Goal: Task Accomplishment & Management: Complete application form

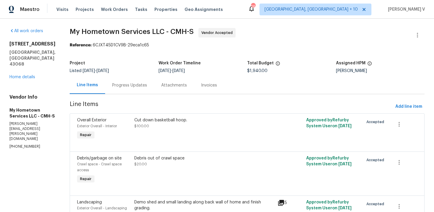
click at [115, 79] on div "Progress Updates" at bounding box center [129, 85] width 49 height 17
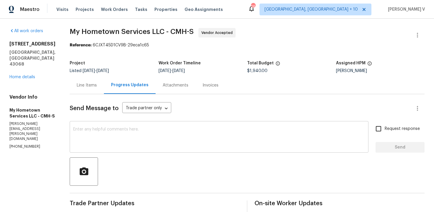
click at [115, 129] on textarea at bounding box center [219, 137] width 292 height 21
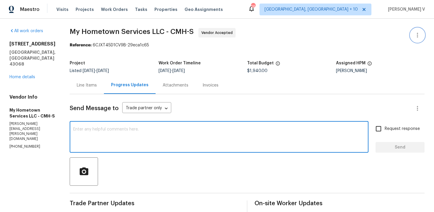
click at [420, 33] on icon "button" at bounding box center [417, 35] width 7 height 7
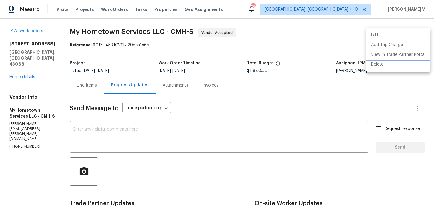
click at [377, 55] on li "View In Trade Partner Portal" at bounding box center [399, 55] width 64 height 10
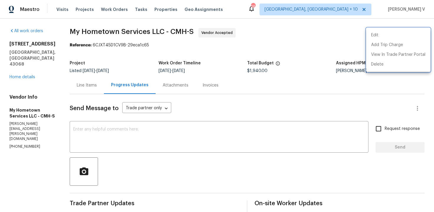
click at [89, 123] on div at bounding box center [217, 106] width 434 height 212
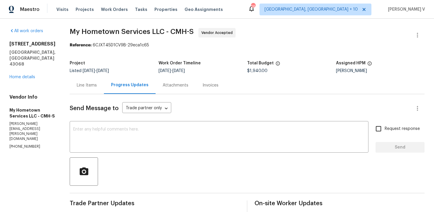
click at [82, 80] on div "Line Items" at bounding box center [87, 85] width 34 height 17
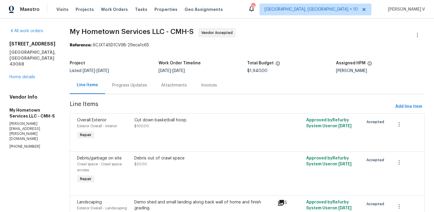
click at [128, 90] on div "Progress Updates" at bounding box center [129, 85] width 49 height 17
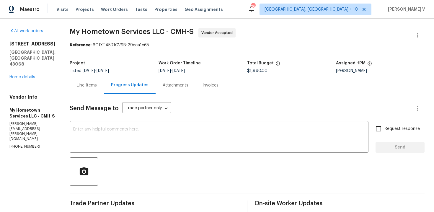
click at [78, 87] on div "Line Items" at bounding box center [87, 85] width 20 height 6
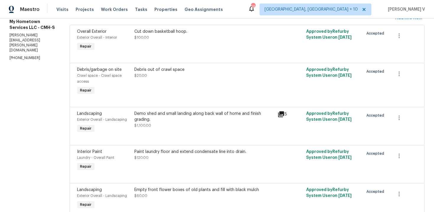
scroll to position [131, 0]
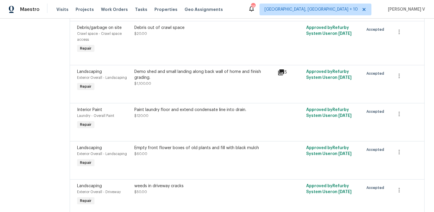
click at [230, 94] on div at bounding box center [247, 95] width 340 height 7
click at [209, 77] on div "Demo shed and small landing along back wall of home and finish grading. $1,100.…" at bounding box center [204, 78] width 140 height 18
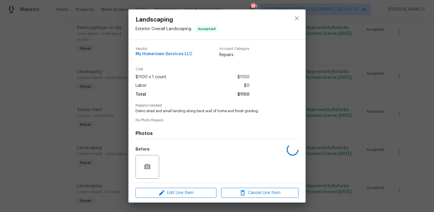
scroll to position [40, 0]
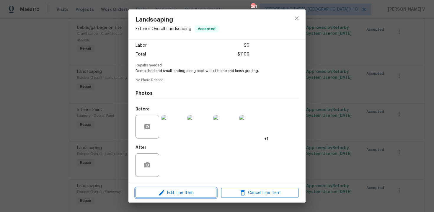
click at [171, 191] on span "Edit Line Item" at bounding box center [175, 192] width 77 height 7
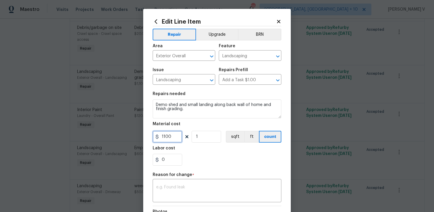
click at [164, 137] on input "1100" at bounding box center [168, 137] width 30 height 12
type input "3100"
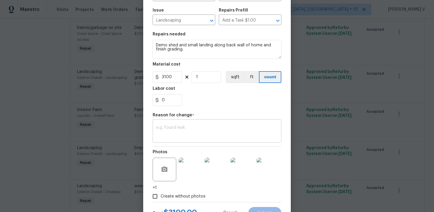
click at [191, 134] on textarea at bounding box center [217, 132] width 122 height 12
paste textarea "(DV) Updated cost per BR team approval."
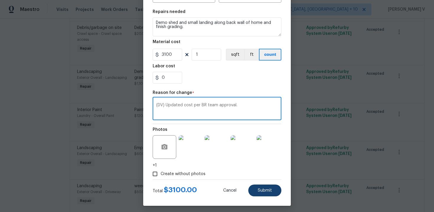
scroll to position [85, 0]
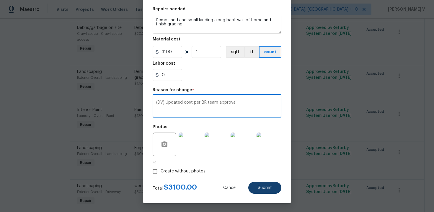
type textarea "(DV) Updated cost per BR team approval."
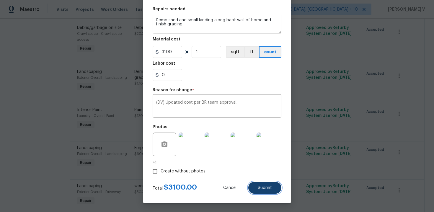
click at [266, 184] on button "Submit" at bounding box center [264, 188] width 33 height 12
type input "1100"
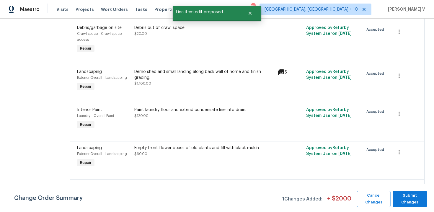
scroll to position [0, 0]
click at [411, 200] on span "Submit Changes" at bounding box center [410, 199] width 28 height 14
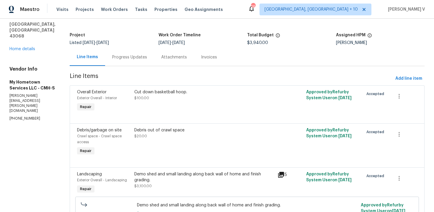
scroll to position [156, 0]
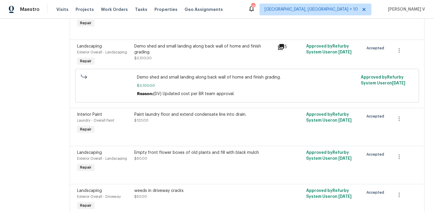
click at [169, 121] on div "Paint laundry floor and extend condensate line into drain. $120.00" at bounding box center [204, 118] width 140 height 12
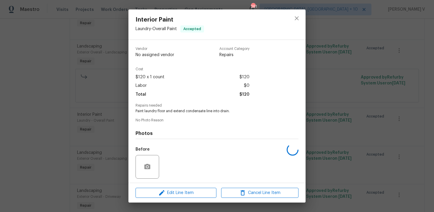
scroll to position [40, 0]
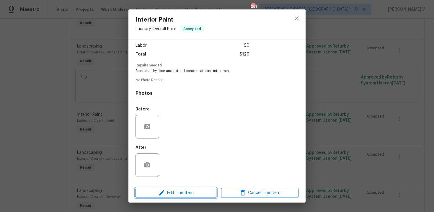
click at [170, 188] on button "Edit Line Item" at bounding box center [176, 193] width 81 height 10
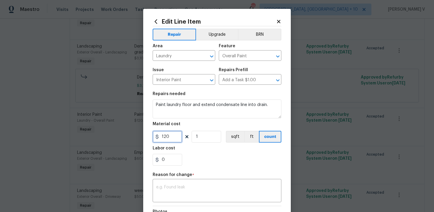
click at [163, 136] on input "120" at bounding box center [168, 137] width 30 height 12
type input "200"
click at [206, 189] on textarea at bounding box center [217, 191] width 122 height 12
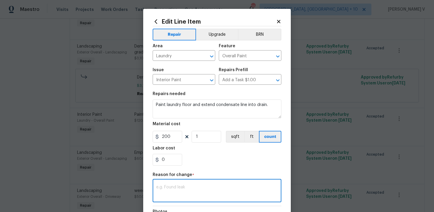
paste textarea "(DV) Updated cost per BR team approval."
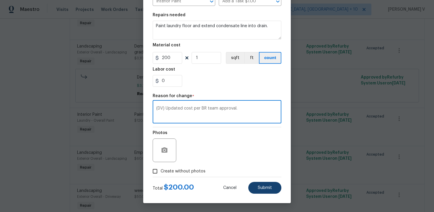
type textarea "(DV) Updated cost per BR team approval."
click at [267, 186] on span "Submit" at bounding box center [265, 188] width 14 height 4
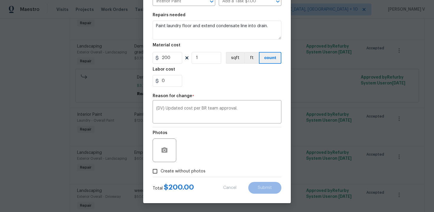
type input "120"
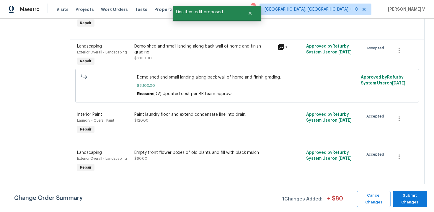
scroll to position [0, 0]
click at [414, 193] on span "Submit Changes" at bounding box center [410, 199] width 28 height 14
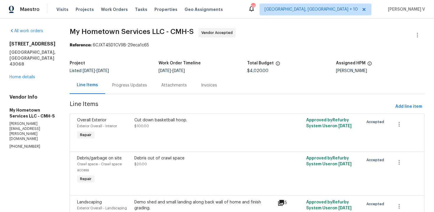
scroll to position [224, 0]
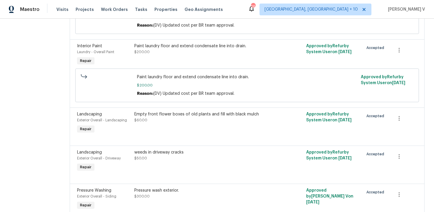
click at [169, 121] on div "Empty front flower boxes of old plants and fill with black mulch $60.00" at bounding box center [204, 117] width 140 height 12
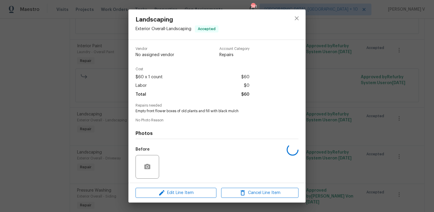
scroll to position [40, 0]
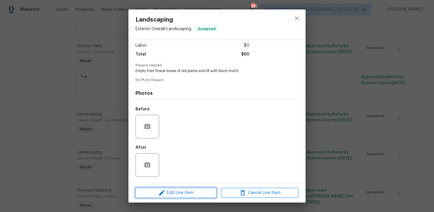
click at [158, 188] on button "Edit Line Item" at bounding box center [176, 193] width 81 height 10
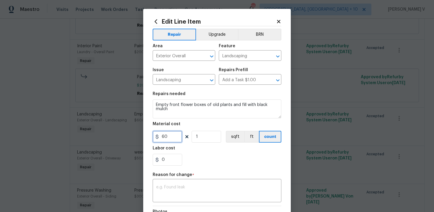
click at [166, 139] on input "60" at bounding box center [168, 137] width 30 height 12
type input "150"
click at [170, 186] on textarea at bounding box center [217, 191] width 122 height 12
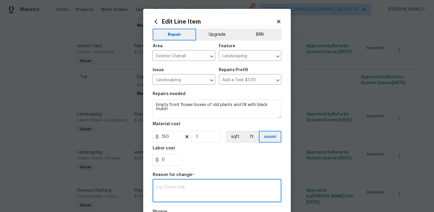
paste textarea "(DV) Updated cost per BR team approval."
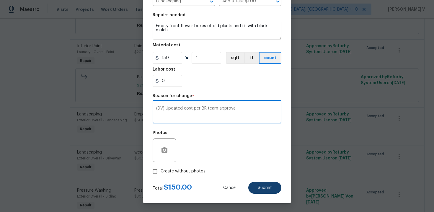
type textarea "(DV) Updated cost per BR team approval."
click at [257, 193] on button "Submit" at bounding box center [264, 188] width 33 height 12
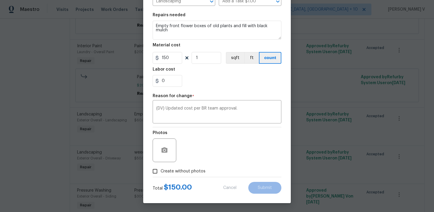
type input "60"
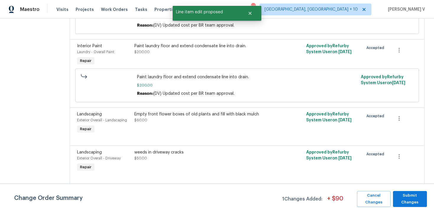
scroll to position [0, 0]
click at [421, 203] on span "Submit Changes" at bounding box center [410, 199] width 28 height 14
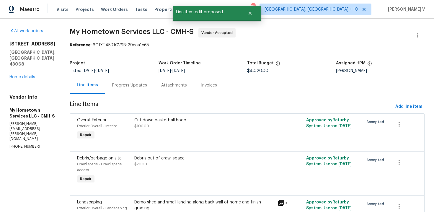
click at [19, 80] on div "6775 Centennial Dr Reynoldsburg, OH 43068 Home details" at bounding box center [32, 60] width 46 height 39
click at [20, 78] on link "Home details" at bounding box center [22, 77] width 26 height 4
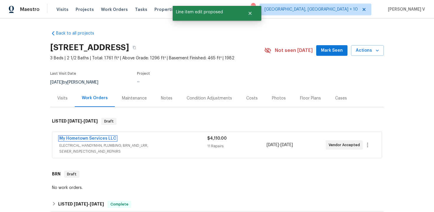
click at [75, 138] on link "My Hometown Services LLC" at bounding box center [87, 138] width 57 height 4
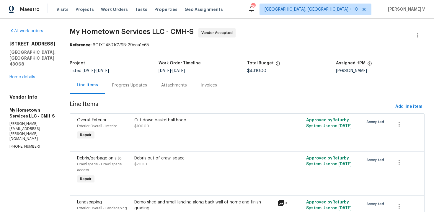
click at [128, 87] on div "Progress Updates" at bounding box center [129, 85] width 35 height 6
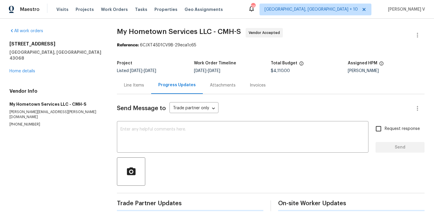
scroll to position [9, 0]
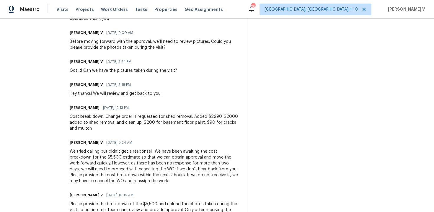
scroll to position [347, 0]
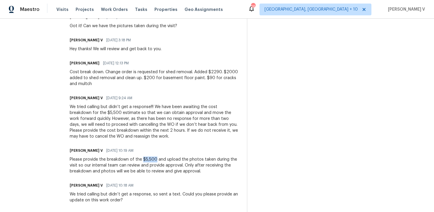
drag, startPoint x: 134, startPoint y: 159, endPoint x: 147, endPoint y: 159, distance: 13.3
click at [147, 159] on div "Please provide the breakdown of the $5,500 and upload the photos taken during t…" at bounding box center [155, 166] width 170 height 18
copy div "$5,500"
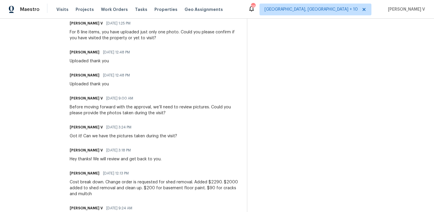
scroll to position [270, 0]
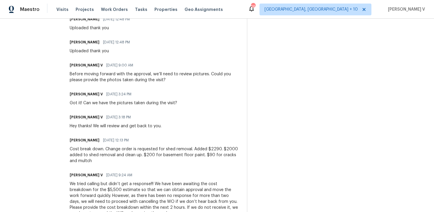
click at [112, 142] on span "09/19/2025 12:13 PM" at bounding box center [116, 140] width 26 height 6
click at [110, 145] on div "Zach Diles 09/19/2025 12:13 PM Cost break down. Change order is requested for s…" at bounding box center [155, 150] width 170 height 28
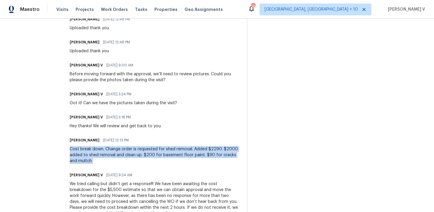
copy div "Cost break down. Change order is requested for shed removal. Added $2290. $2000…"
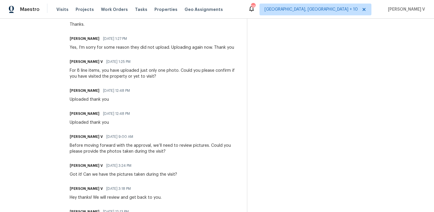
scroll to position [0, 0]
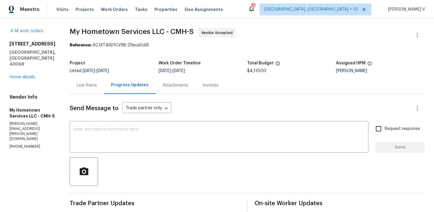
click at [77, 87] on div "Line Items" at bounding box center [87, 85] width 20 height 6
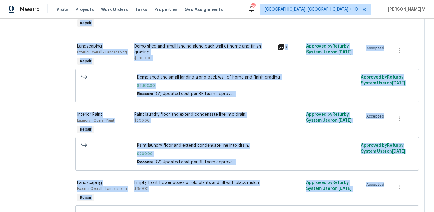
scroll to position [437, 0]
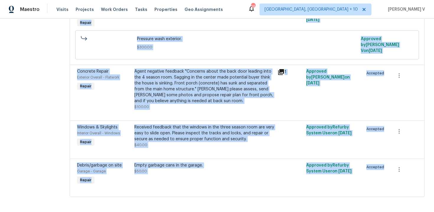
drag, startPoint x: 58, startPoint y: 85, endPoint x: 119, endPoint y: 235, distance: 162.1
click at [119, 212] on html "Maestro Visits Projects Work Orders Tasks Properties Geo Assignments 261 Cincin…" at bounding box center [217, 106] width 434 height 212
copy section "Line Items Add line item Overall Exterior Exterior Overall - Interior Repair Cu…"
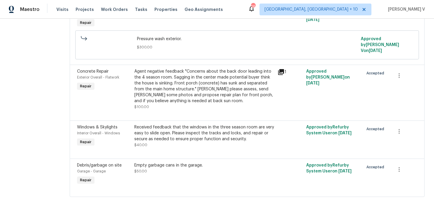
scroll to position [162, 0]
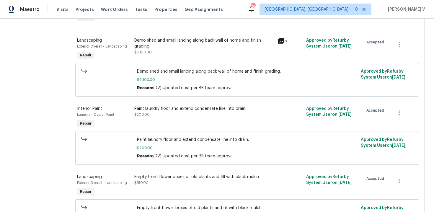
click at [157, 119] on div "Paint laundry floor and extend condensate line into drain. $200.00" at bounding box center [204, 117] width 143 height 27
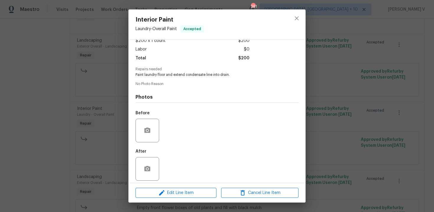
scroll to position [40, 0]
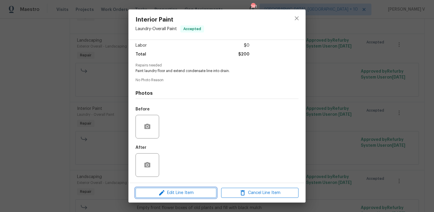
click at [165, 189] on icon "button" at bounding box center [161, 192] width 7 height 7
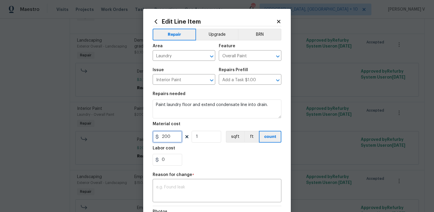
click at [170, 137] on input "200" at bounding box center [168, 137] width 30 height 12
type input "320"
click at [168, 194] on textarea at bounding box center [217, 191] width 122 height 12
paste textarea "(DV) Updated cost per BR team approval."
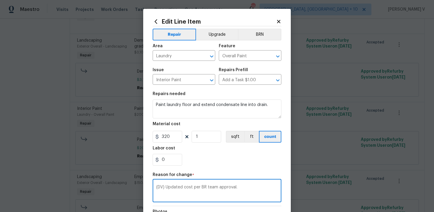
scroll to position [79, 0]
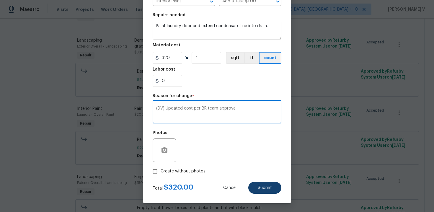
type textarea "(DV) Updated cost per BR team approval."
click at [258, 182] on button "Submit" at bounding box center [264, 188] width 33 height 12
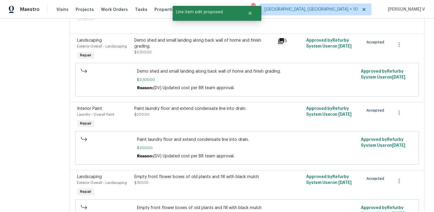
scroll to position [0, 0]
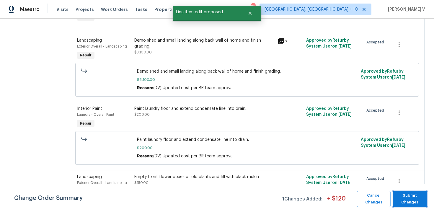
click at [415, 203] on span "Submit Changes" at bounding box center [410, 199] width 28 height 14
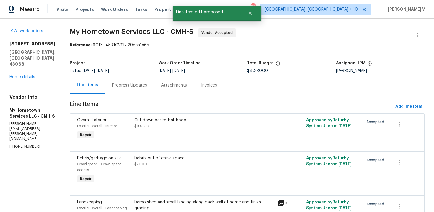
click at [16, 79] on div "6775 Centennial Dr Reynoldsburg, OH 43068 Home details" at bounding box center [32, 60] width 46 height 39
click at [22, 76] on link "Home details" at bounding box center [22, 77] width 26 height 4
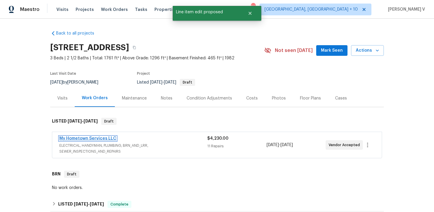
click at [77, 139] on link "My Hometown Services LLC" at bounding box center [87, 138] width 57 height 4
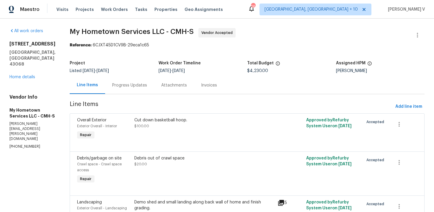
click at [135, 87] on div "Progress Updates" at bounding box center [129, 85] width 35 height 6
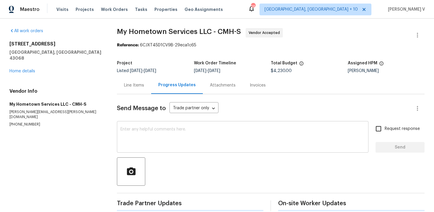
click at [152, 138] on textarea at bounding box center [243, 137] width 245 height 21
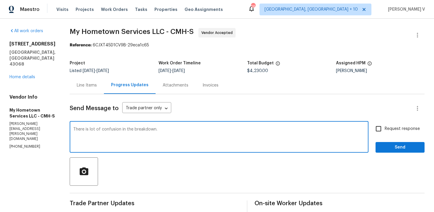
click at [157, 126] on div "There is lot of confusion in the breakdown. x ​" at bounding box center [219, 138] width 299 height 30
paste textarea "Pressure wash exterior. $300. Empty front flower boxes of old plants and fill w…"
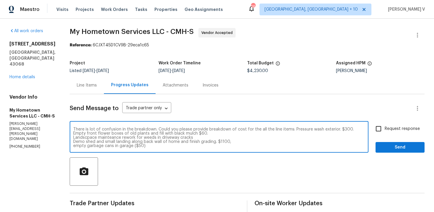
click at [281, 130] on textarea "There is lot of confusion in the breakdown. Could you please provide breakdown …" at bounding box center [219, 137] width 292 height 21
click at [286, 130] on textarea "There is lot of confusion in the breakdown. Could you please provide breakdown …" at bounding box center [219, 137] width 292 height 21
click at [284, 130] on textarea "There is lot of confusion in the breakdown. Could you please provide breakdown …" at bounding box center [219, 137] width 292 height 21
drag, startPoint x: 333, startPoint y: 130, endPoint x: 348, endPoint y: 130, distance: 15.4
click at [348, 130] on textarea "There is lot of confusion in the breakdown. Could you please provide breakdown …" at bounding box center [219, 137] width 292 height 21
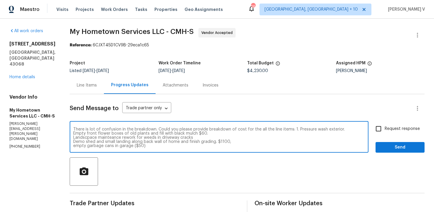
click at [283, 130] on textarea "There is lot of confusion in the breakdown. Could you please provide breakdown …" at bounding box center [219, 137] width 292 height 21
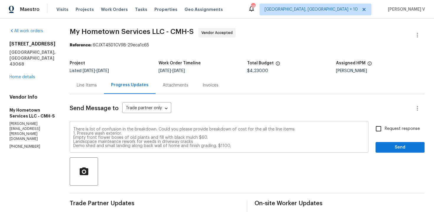
click at [70, 138] on div "There is lot of confusion in the breakdown. Could you please provide breakdown …" at bounding box center [219, 138] width 299 height 30
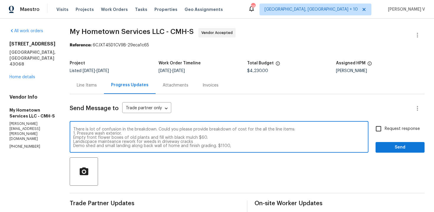
click at [70, 138] on div "There is lot of confusion in the breakdown. Could you please provide breakdown …" at bounding box center [219, 138] width 299 height 30
click at [73, 139] on textarea "There is lot of confusion in the breakdown. Could you please provide breakdown …" at bounding box center [219, 137] width 292 height 21
drag, startPoint x: 193, startPoint y: 138, endPoint x: 237, endPoint y: 138, distance: 44.9
click at [237, 138] on textarea "There is lot of confusion in the breakdown. Could you please provide breakdown …" at bounding box center [219, 137] width 292 height 21
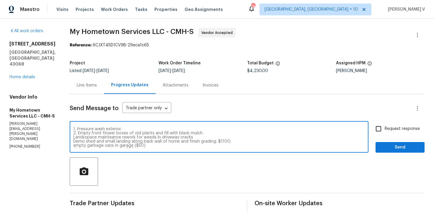
scroll to position [5, 0]
click at [73, 137] on textarea "There is lot of confusion in the breakdown. Could you please provide breakdown …" at bounding box center [219, 137] width 292 height 21
click at [70, 141] on div "There is lot of confusion in the breakdown. Could you please provide breakdown …" at bounding box center [219, 138] width 299 height 30
click at [73, 142] on textarea "There is lot of confusion in the breakdown. Could you please provide breakdown …" at bounding box center [219, 137] width 292 height 21
drag, startPoint x: 213, startPoint y: 142, endPoint x: 234, endPoint y: 141, distance: 21.0
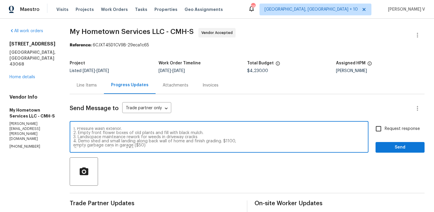
click at [234, 141] on textarea "There is lot of confusion in the breakdown. Could you please provide breakdown …" at bounding box center [219, 137] width 292 height 21
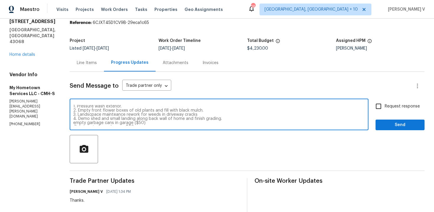
scroll to position [11, 0]
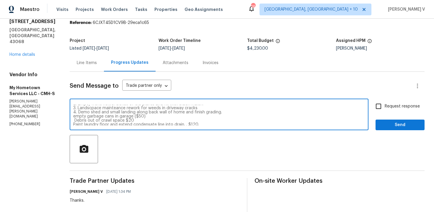
drag, startPoint x: 124, startPoint y: 118, endPoint x: 146, endPoint y: 118, distance: 21.6
click at [146, 118] on textarea "There is lot of confusion in the breakdown. Could you please provide breakdown …" at bounding box center [219, 115] width 292 height 21
click at [73, 116] on textarea "There is lot of confusion in the breakdown. Could you please provide breakdown …" at bounding box center [219, 115] width 292 height 21
click at [73, 117] on textarea "There is lot of confusion in the breakdown. Could you please provide breakdown …" at bounding box center [219, 115] width 292 height 21
click at [73, 120] on textarea "There is lot of confusion in the breakdown. Could you please provide breakdown …" at bounding box center [219, 115] width 292 height 21
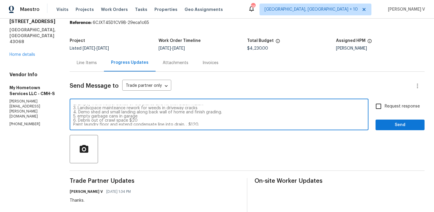
click at [73, 117] on textarea "There is lot of confusion in the breakdown. Could you please provide breakdown …" at bounding box center [219, 115] width 292 height 21
drag, startPoint x: 138, startPoint y: 115, endPoint x: 172, endPoint y: 115, distance: 34.0
click at [172, 115] on textarea "There is lot of confusion in the breakdown. Could you please provide breakdown …" at bounding box center [219, 115] width 292 height 21
drag, startPoint x: 177, startPoint y: 120, endPoint x: 228, endPoint y: 119, distance: 51.4
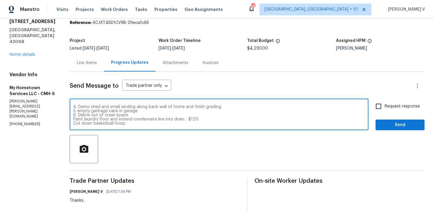
click at [228, 119] on textarea "There is lot of confusion in the breakdown. Could you please provide breakdown …" at bounding box center [219, 115] width 292 height 21
click at [70, 119] on div "There is lot of confusion in the breakdown. Could you please provide breakdown …" at bounding box center [219, 115] width 299 height 30
click at [73, 120] on textarea "There is lot of confusion in the breakdown. Could you please provide breakdown …" at bounding box center [219, 115] width 292 height 21
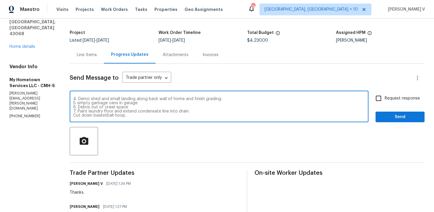
scroll to position [36, 0]
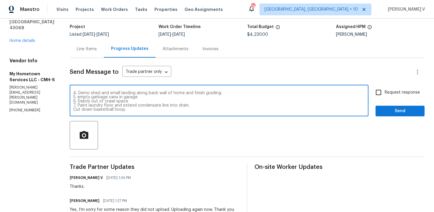
click at [73, 108] on textarea "There is lot of confusion in the breakdown. Could you please provide breakdown …" at bounding box center [219, 101] width 292 height 21
type textarea "There is lot of confusion in the breakdown. Could you please provide breakdown …"
click at [78, 49] on div "Line Items" at bounding box center [87, 49] width 20 height 6
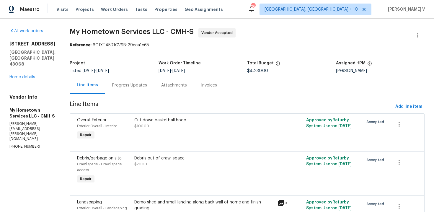
click at [138, 87] on div "Progress Updates" at bounding box center [129, 85] width 49 height 17
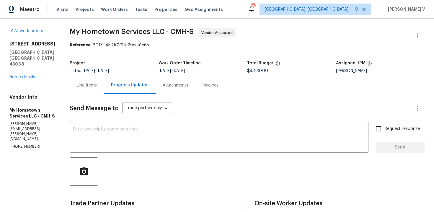
click at [84, 89] on div "Line Items" at bounding box center [87, 85] width 34 height 17
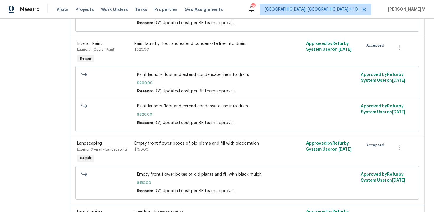
scroll to position [274, 0]
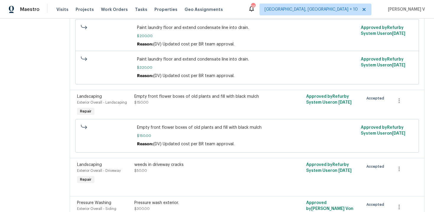
click at [139, 96] on div "Empty front flower boxes of old plants and fill with black mulch" at bounding box center [204, 97] width 140 height 6
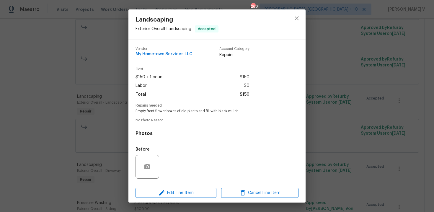
scroll to position [40, 0]
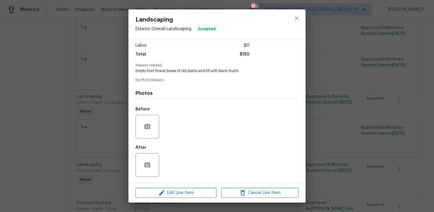
click at [87, 125] on div "Landscaping Exterior Overall - Landscaping Accepted Vendor My Hometown Services…" at bounding box center [217, 106] width 434 height 212
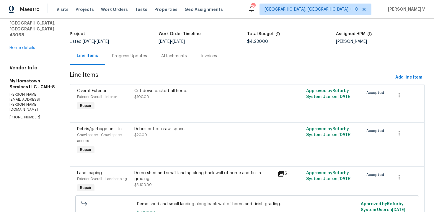
scroll to position [0, 0]
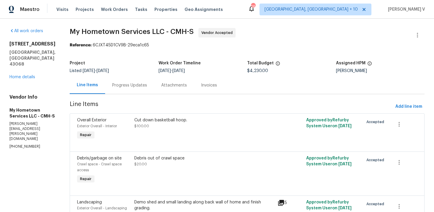
click at [134, 79] on div "Progress Updates" at bounding box center [129, 85] width 49 height 17
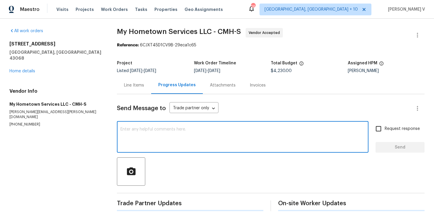
click at [136, 139] on textarea at bounding box center [243, 137] width 245 height 21
paste textarea "There is lot of confusion in the breakdown. Could you please provide breakdown …"
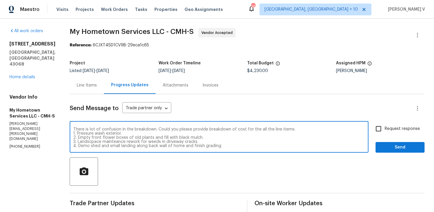
click at [92, 126] on div "There is lot of confusion in the breakdown. Could you please provide breakdown …" at bounding box center [219, 138] width 299 height 30
click at [179, 139] on textarea "There is lot of confusion in the breakdown. Could you please provide breakdown …" at bounding box center [219, 137] width 292 height 21
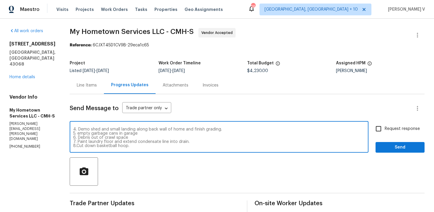
scroll to position [0, 0]
click at [148, 130] on textarea "There is lot of confusion in the breakdown. Could you please provide breakdown …" at bounding box center [219, 137] width 292 height 21
click at [97, 139] on textarea "There is lot of confusion in the breakdown. Could you please provide breakdown …" at bounding box center [219, 137] width 292 height 21
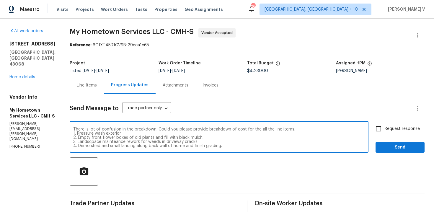
paste textarea "a lot of confusion in the breakdown. Could you please provide a detailed cost b…"
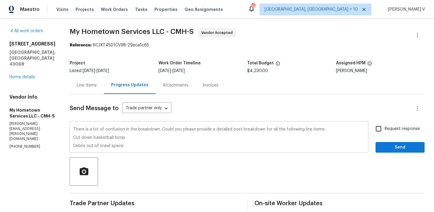
click at [70, 136] on div "There is a lot of confusion in the breakdown. Could you please provide a detail…" at bounding box center [219, 138] width 299 height 30
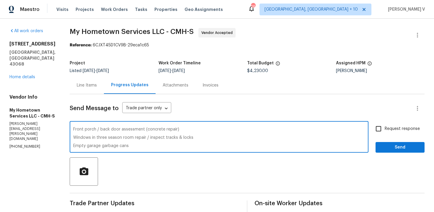
click at [73, 138] on textarea "There is a lot of confusion in the breakdown. Could you please provide a detail…" at bounding box center [219, 137] width 292 height 21
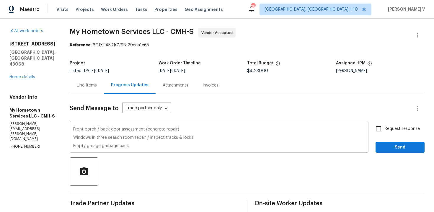
click at [70, 138] on div "There is a lot of confusion in the breakdown. Could you please provide a detail…" at bounding box center [219, 138] width 299 height 30
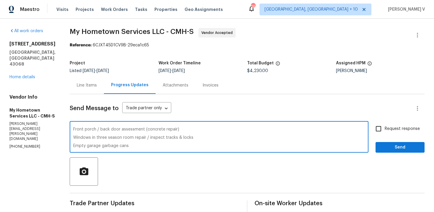
click at [73, 138] on textarea "There is a lot of confusion in the breakdown. Could you please provide a detail…" at bounding box center [219, 137] width 292 height 21
click at [73, 147] on textarea "There is a lot of confusion in the breakdown. Could you please provide a detail…" at bounding box center [219, 137] width 292 height 21
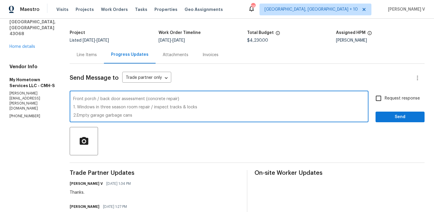
scroll to position [36, 0]
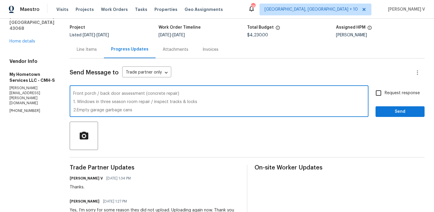
click at [198, 101] on textarea "There is a lot of confusion in the breakdown. Could you please provide a detail…" at bounding box center [219, 102] width 292 height 21
click at [158, 113] on div "There is a lot of confusion in the breakdown. Could you please provide a detail…" at bounding box center [219, 102] width 299 height 30
click at [148, 110] on textarea "There is a lot of confusion in the breakdown. Could you please provide a detail…" at bounding box center [219, 102] width 292 height 21
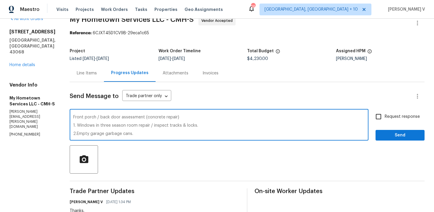
scroll to position [0, 0]
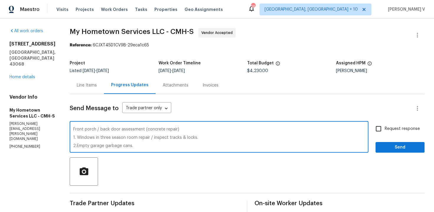
click at [115, 134] on textarea "There is a lot of confusion in the breakdown. Could you please provide a detail…" at bounding box center [219, 137] width 292 height 21
paste textarea "Windows in three season room repair / inspect tracks & locks Empty garage garba…"
click at [114, 143] on textarea "There is a lot of confusion in the breakdown. Could you please provide a detail…" at bounding box center [219, 137] width 292 height 21
click at [73, 136] on textarea "There is a lot of confusion in the breakdown. Could you please provide a detail…" at bounding box center [219, 137] width 292 height 21
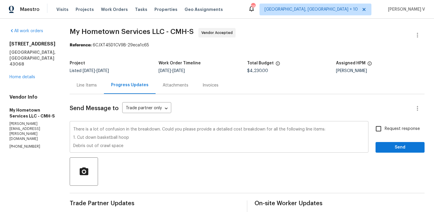
click at [70, 147] on div "There is a lot of confusion in the breakdown. Could you please provide a detail…" at bounding box center [219, 138] width 299 height 30
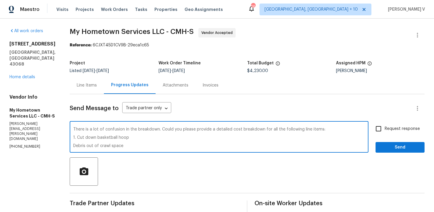
click at [73, 145] on textarea "There is a lot of confusion in the breakdown. Could you please provide a detail…" at bounding box center [219, 137] width 292 height 21
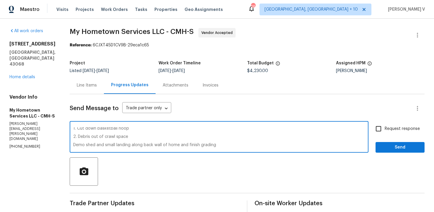
click at [124, 129] on textarea "There is a lot of confusion in the breakdown. Could you please provide a detail…" at bounding box center [219, 137] width 292 height 21
click at [123, 139] on textarea "There is a lot of confusion in the breakdown. Could you please provide a detail…" at bounding box center [219, 137] width 292 height 21
click at [216, 142] on textarea "There is a lot of confusion in the breakdown. Could you please provide a detail…" at bounding box center [219, 137] width 292 height 21
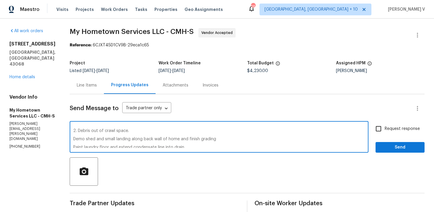
click at [214, 140] on textarea "There is a lot of confusion in the breakdown. Could you please provide a detail…" at bounding box center [219, 137] width 292 height 21
click at [73, 139] on textarea "There is a lot of confusion in the breakdown. Could you please provide a detail…" at bounding box center [219, 137] width 292 height 21
click at [73, 136] on textarea "There is a lot of confusion in the breakdown. Could you please provide a detail…" at bounding box center [219, 137] width 292 height 21
click at [73, 137] on textarea "There is a lot of confusion in the breakdown. Could you please provide a detail…" at bounding box center [219, 137] width 292 height 21
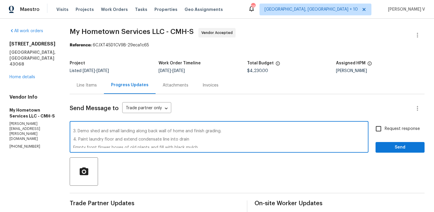
click at [197, 140] on textarea "There is a lot of confusion in the breakdown. Could you please provide a detail…" at bounding box center [219, 137] width 292 height 21
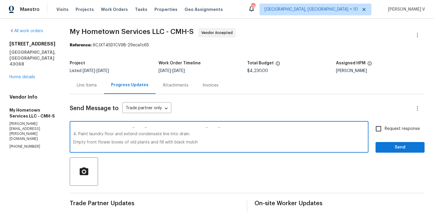
scroll to position [29, 0]
click at [70, 141] on div "There is a lot of confusion in the breakdown. Could you please provide a detail…" at bounding box center [219, 138] width 299 height 30
click at [73, 142] on textarea "There is a lot of confusion in the breakdown. Could you please provide a detail…" at bounding box center [219, 137] width 292 height 21
click at [73, 141] on textarea "There is a lot of confusion in the breakdown. Could you please provide a detail…" at bounding box center [219, 137] width 292 height 21
click at [201, 141] on textarea "There is a lot of confusion in the breakdown. Could you please provide a detail…" at bounding box center [219, 137] width 292 height 21
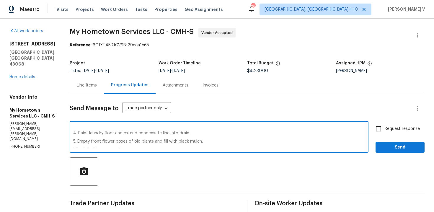
scroll to position [38, 0]
click at [73, 141] on textarea "There is a lot of confusion in the breakdown. Could you please provide a detail…" at bounding box center [219, 137] width 292 height 21
click at [132, 143] on textarea "There is a lot of confusion in the breakdown. Could you please provide a detail…" at bounding box center [219, 137] width 292 height 21
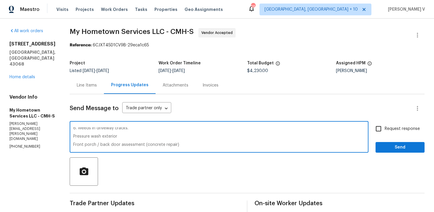
click at [73, 135] on textarea "There is a lot of confusion in the breakdown. Could you please provide a detail…" at bounding box center [219, 137] width 292 height 21
click at [123, 134] on textarea "There is a lot of confusion in the breakdown. Could you please provide a detail…" at bounding box center [219, 137] width 292 height 21
click at [118, 141] on textarea "There is a lot of confusion in the breakdown. Could you please provide a detail…" at bounding box center [219, 137] width 292 height 21
click at [118, 136] on textarea "There is a lot of confusion in the breakdown. Could you please provide a detail…" at bounding box center [219, 137] width 292 height 21
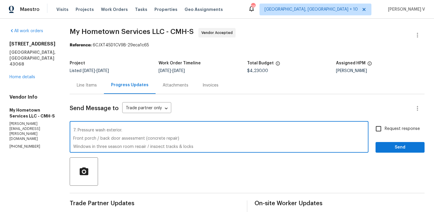
click at [73, 137] on textarea "There is a lot of confusion in the breakdown. Could you please provide a detail…" at bounding box center [219, 137] width 292 height 21
click at [192, 136] on textarea "There is a lot of confusion in the breakdown. Could you please provide a detail…" at bounding box center [219, 137] width 292 height 21
click at [179, 136] on textarea "There is a lot of confusion in the breakdown. Could you please provide a detail…" at bounding box center [219, 137] width 292 height 21
click at [172, 139] on textarea "There is a lot of confusion in the breakdown. Could you please provide a detail…" at bounding box center [219, 137] width 292 height 21
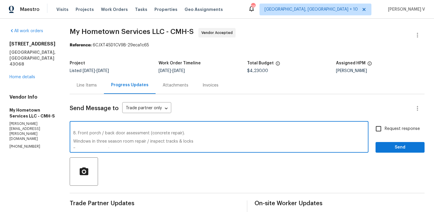
click at [73, 139] on textarea "There is a lot of confusion in the breakdown. Could you please provide a detail…" at bounding box center [219, 137] width 292 height 21
click at [204, 141] on textarea "There is a lot of confusion in the breakdown. Could you please provide a detail…" at bounding box center [219, 137] width 292 height 21
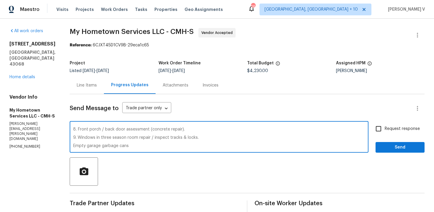
click at [73, 147] on textarea "There is a lot of confusion in the breakdown. Could you please provide a detail…" at bounding box center [219, 137] width 292 height 21
click at [153, 150] on div "There is a lot of confusion in the breakdown. Could you please provide a detail…" at bounding box center [219, 138] width 299 height 30
click at [147, 148] on textarea "There is a lot of confusion in the breakdown. Could you please provide a detail…" at bounding box center [219, 137] width 292 height 21
type textarea "There is a lot of confusion in the breakdown. Could you please provide a detail…"
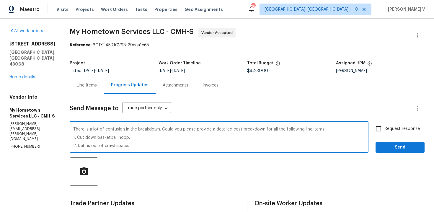
click at [404, 133] on label "Request response" at bounding box center [396, 129] width 48 height 12
click at [385, 133] on input "Request response" at bounding box center [378, 129] width 12 height 12
checkbox input "true"
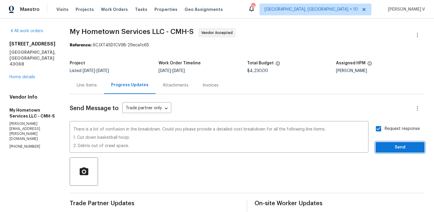
click at [399, 149] on span "Send" at bounding box center [400, 147] width 40 height 7
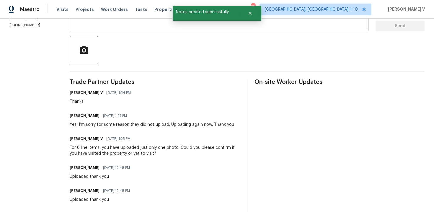
scroll to position [141, 0]
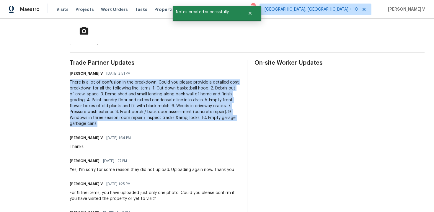
drag, startPoint x: 59, startPoint y: 82, endPoint x: 226, endPoint y: 118, distance: 170.6
copy div "There is a lot of confusion in the breakdown. Could you please provide a detail…"
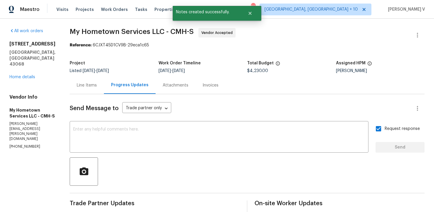
copy p "(740) 785-6913"
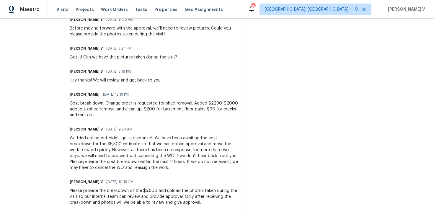
scroll to position [390, 0]
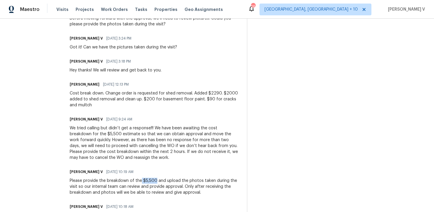
drag, startPoint x: 131, startPoint y: 175, endPoint x: 147, endPoint y: 175, distance: 16.0
click at [147, 178] on div "Please provide the breakdown of the $5,500 and upload the photos taken during t…" at bounding box center [155, 187] width 170 height 18
copy div "$5,500"
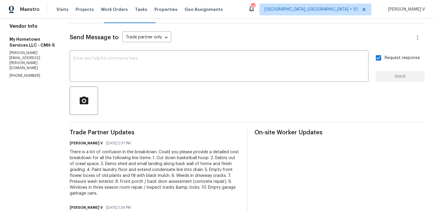
scroll to position [0, 0]
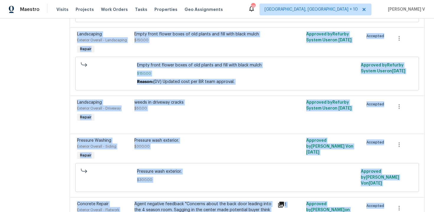
scroll to position [469, 0]
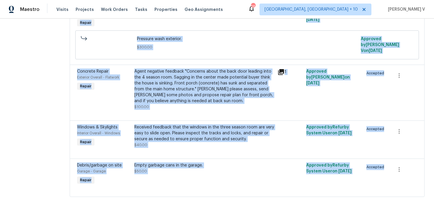
drag, startPoint x: 59, startPoint y: 96, endPoint x: 75, endPoint y: 235, distance: 140.0
click at [75, 212] on html "Maestro Visits Projects Work Orders Tasks Properties Geo Assignments 264 Cincin…" at bounding box center [217, 106] width 434 height 212
copy section "Line Items Add line item Overall Exterior Exterior Overall - Interior Repair Cu…"
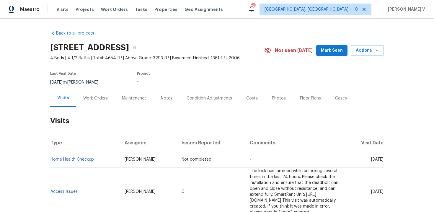
click at [90, 97] on div "Work Orders" at bounding box center [95, 98] width 25 height 6
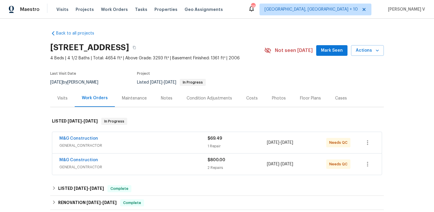
scroll to position [102, 0]
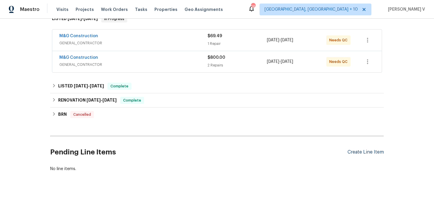
click at [372, 154] on div "Create Line Item" at bounding box center [366, 152] width 36 height 6
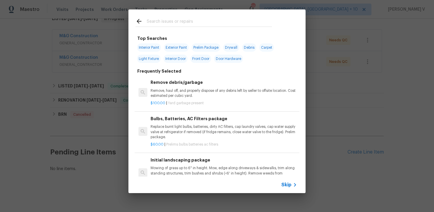
click at [290, 186] on span "Skip" at bounding box center [286, 185] width 10 height 6
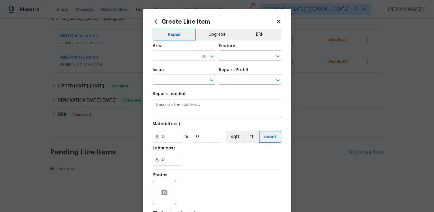
click at [174, 54] on input "text" at bounding box center [176, 56] width 46 height 9
click at [174, 72] on li "Dining Room" at bounding box center [184, 70] width 63 height 10
type input "Dining Room"
click at [230, 57] on input "text" at bounding box center [242, 56] width 46 height 9
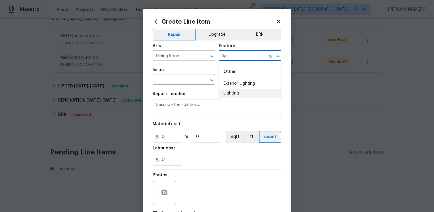
click at [239, 94] on li "Lighting" at bounding box center [250, 94] width 63 height 10
type input "Lighting"
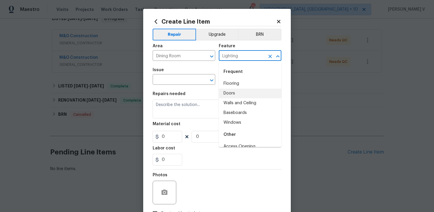
click at [170, 73] on div "Issue" at bounding box center [184, 72] width 63 height 8
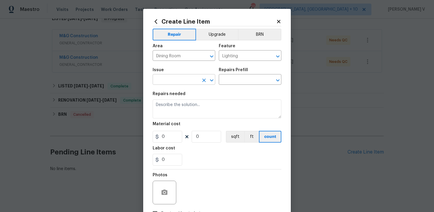
click at [165, 80] on input "text" at bounding box center [176, 80] width 46 height 9
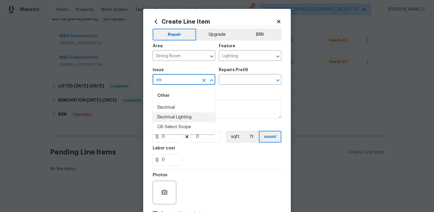
click at [178, 114] on li "Electrical Lighting" at bounding box center [184, 118] width 63 height 10
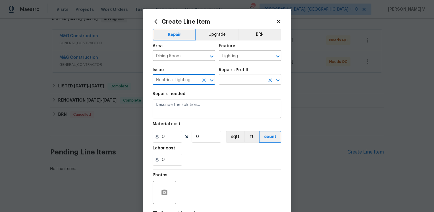
type input "Electrical Lighting"
click at [232, 84] on input "text" at bounding box center [242, 80] width 46 height 9
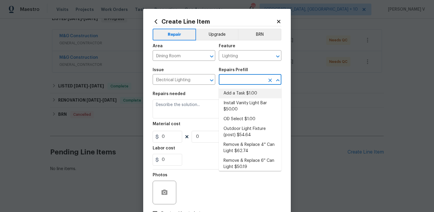
click at [225, 91] on li "Add a Task $1.00" at bounding box center [250, 94] width 63 height 10
type input "Add a Task $1.00"
type textarea "HPM to detail"
type input "1"
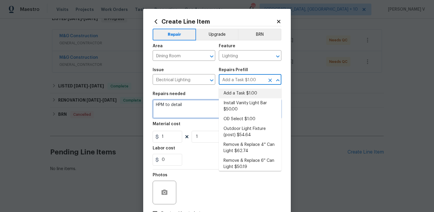
click at [164, 106] on textarea "HPM to detail" at bounding box center [217, 109] width 129 height 19
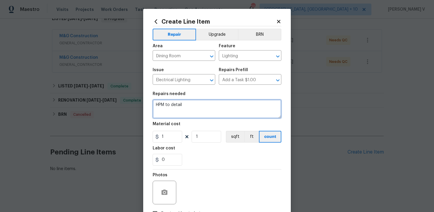
click at [164, 106] on textarea "HPM to detail" at bounding box center [217, 109] width 129 height 19
paste textarea "Feedback received that the dining room chandelier is broken. Please inspect the…"
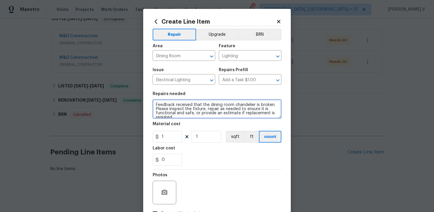
scroll to position [1, 0]
type textarea "Feedback received that the dining room chandelier is broken. Please inspect the…"
click at [164, 149] on h5 "Labor cost" at bounding box center [164, 148] width 22 height 4
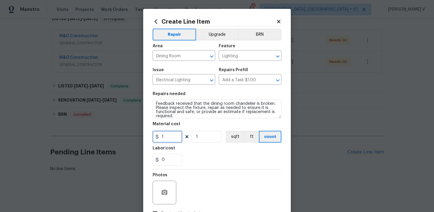
click at [171, 136] on input "1" at bounding box center [168, 137] width 30 height 12
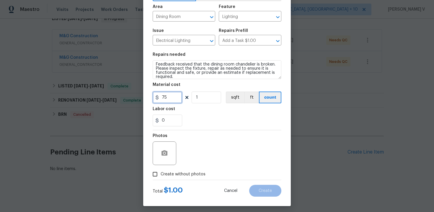
scroll to position [43, 0]
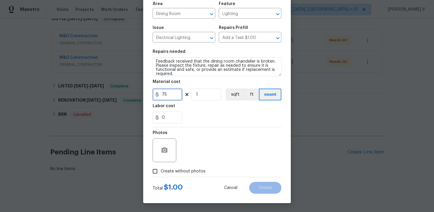
type input "75"
click at [161, 170] on span "Create without photos" at bounding box center [183, 171] width 45 height 6
click at [161, 170] on input "Create without photos" at bounding box center [154, 171] width 11 height 11
checkbox input "true"
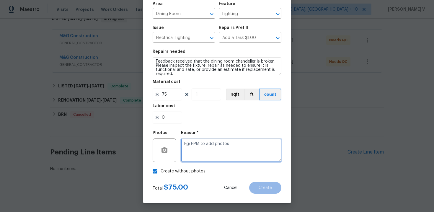
click at [205, 156] on textarea at bounding box center [231, 151] width 100 height 24
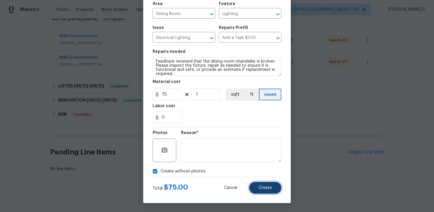
click at [269, 190] on span "Create" at bounding box center [265, 188] width 13 height 4
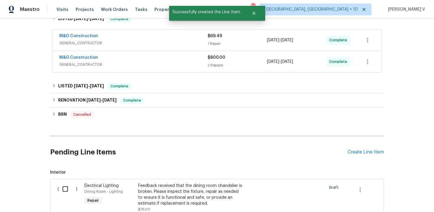
click at [63, 187] on input "checkbox" at bounding box center [67, 189] width 17 height 12
checkbox input "true"
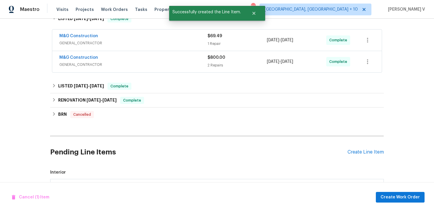
scroll to position [182, 0]
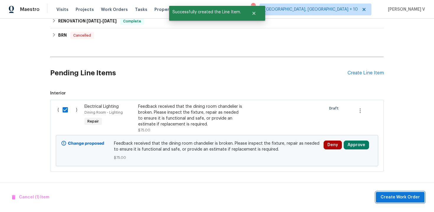
click at [397, 200] on span "Create Work Order" at bounding box center [400, 197] width 39 height 7
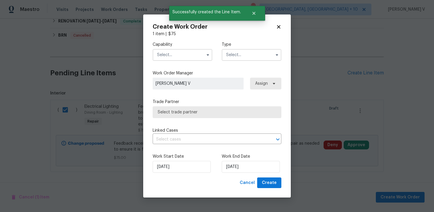
click at [179, 54] on input "text" at bounding box center [183, 55] width 60 height 12
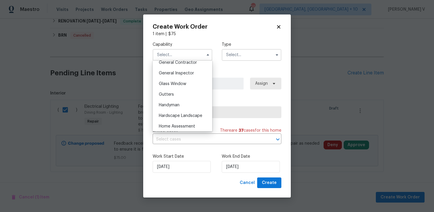
scroll to position [325, 0]
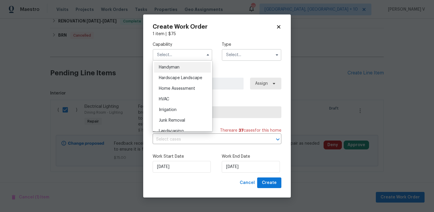
click at [183, 70] on div "Handyman" at bounding box center [182, 67] width 57 height 11
type input "Handyman"
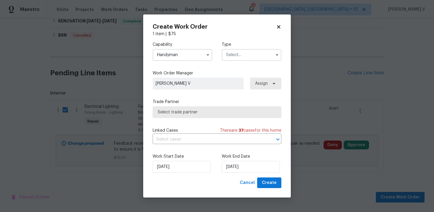
click at [243, 51] on input "text" at bounding box center [252, 55] width 60 height 12
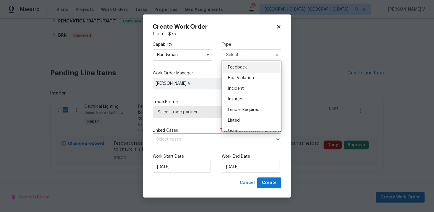
click at [232, 63] on div "Feedback" at bounding box center [251, 67] width 57 height 11
type input "Feedback"
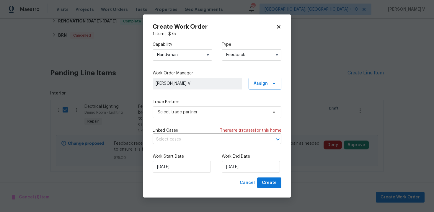
click at [184, 100] on label "Trade Partner" at bounding box center [217, 102] width 129 height 6
click at [176, 112] on span "Select trade partner" at bounding box center [213, 112] width 110 height 6
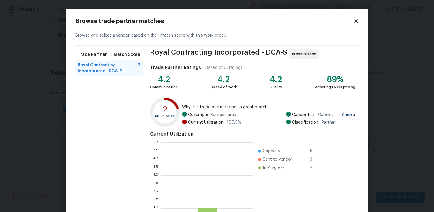
scroll to position [83, 92]
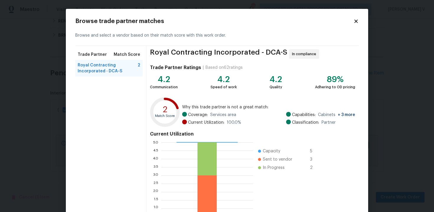
click at [14, 99] on body "Maestro Visits Projects Work Orders Tasks Properties Geo Assignments 262 Cincin…" at bounding box center [217, 106] width 434 height 212
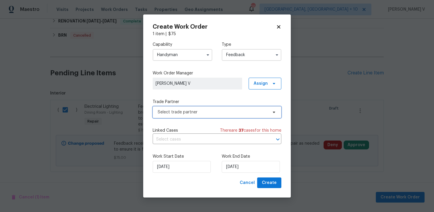
click at [182, 111] on span "Select trade partner" at bounding box center [213, 112] width 110 height 6
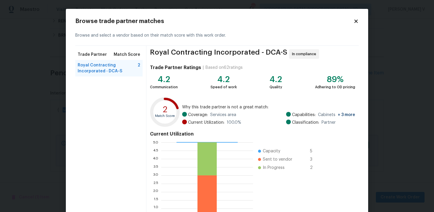
scroll to position [48, 0]
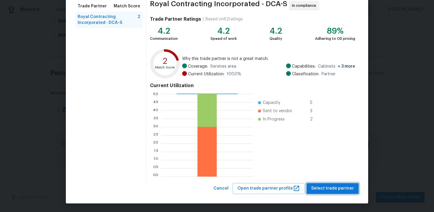
click at [330, 189] on span "Select trade partner" at bounding box center [332, 188] width 43 height 7
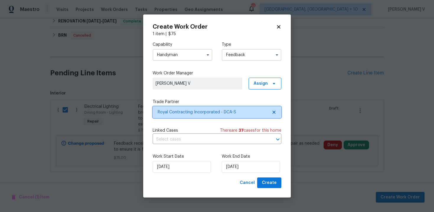
scroll to position [0, 0]
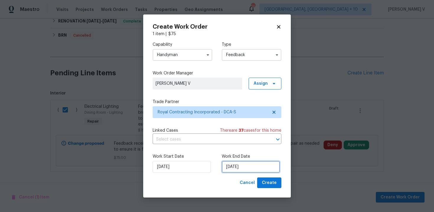
click at [250, 163] on input "23/09/2025" at bounding box center [251, 167] width 58 height 12
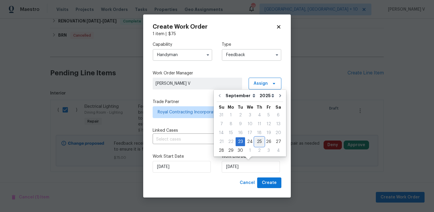
click at [257, 141] on div "25" at bounding box center [259, 142] width 9 height 8
type input "25/09/2025"
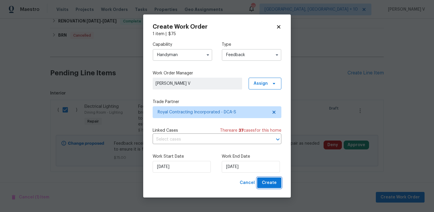
click at [268, 178] on button "Create" at bounding box center [269, 183] width 24 height 11
checkbox input "false"
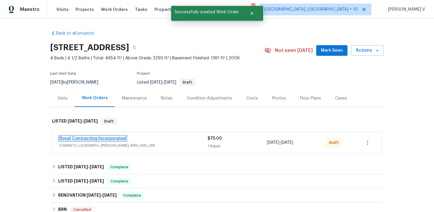
click at [98, 139] on link "Royal Contracting Incorporated" at bounding box center [92, 138] width 67 height 4
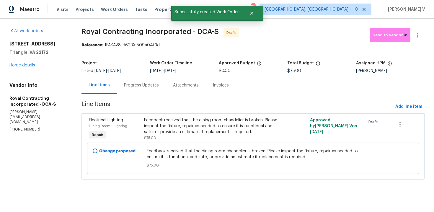
click at [145, 87] on div "Progress Updates" at bounding box center [141, 85] width 35 height 6
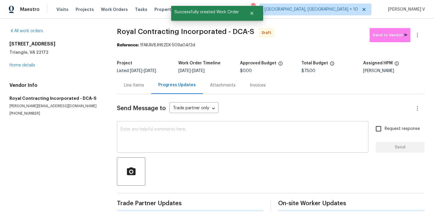
click at [156, 128] on textarea at bounding box center [243, 137] width 245 height 21
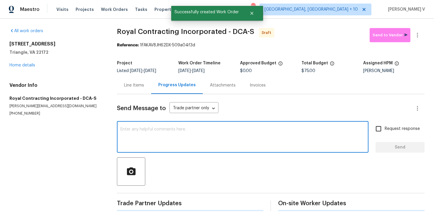
paste textarea "Hi this is Divya with Opendoor. I’m confirming you received the WO for the prop…"
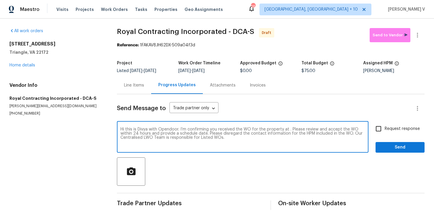
click at [288, 129] on textarea "Hi this is Divya with Opendoor. I’m confirming you received the WO for the prop…" at bounding box center [243, 137] width 245 height 21
paste textarea "18550 Kerill Rd, Triangle, VA 22172"
type textarea "Hi this is Divya with Opendoor. I’m confirming you received the WO for the prop…"
click at [388, 126] on span "Request response" at bounding box center [402, 129] width 35 height 6
click at [385, 126] on input "Request response" at bounding box center [378, 129] width 12 height 12
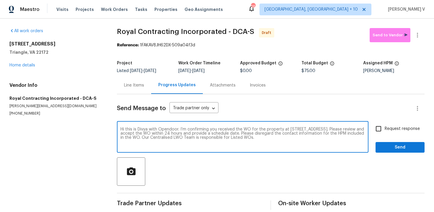
checkbox input "true"
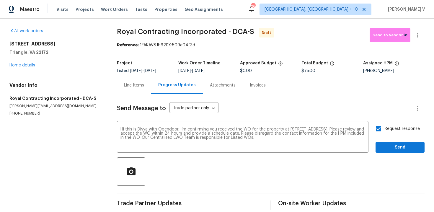
click at [395, 157] on div at bounding box center [271, 171] width 308 height 28
click at [395, 147] on span "Send" at bounding box center [400, 147] width 40 height 7
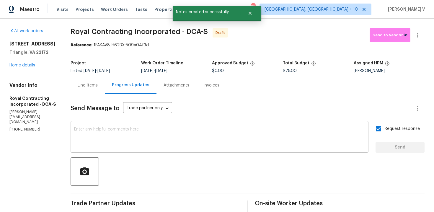
click at [125, 139] on textarea at bounding box center [219, 137] width 291 height 21
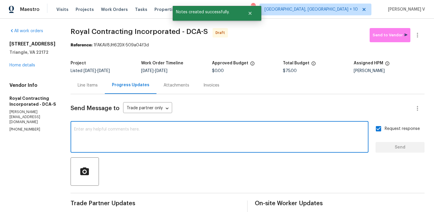
paste textarea "Attention All Work Orders must include before-photos (both close-up and wide-an…"
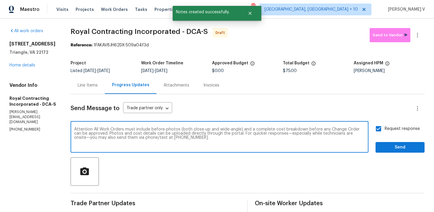
type textarea "Attention All Work Orders must include before-photos (both close-up and wide-an…"
click at [377, 146] on button "Send" at bounding box center [400, 147] width 49 height 11
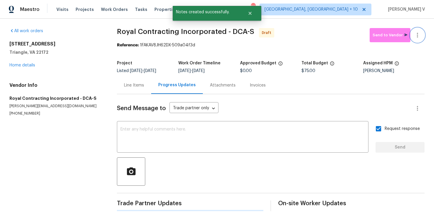
click at [418, 34] on icon "button" at bounding box center [417, 35] width 7 height 7
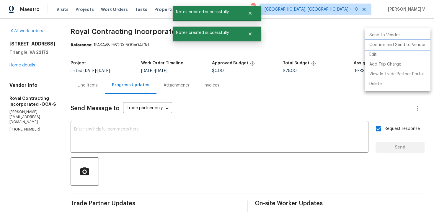
click at [392, 43] on li "Confirm and Send to Vendor" at bounding box center [398, 45] width 66 height 10
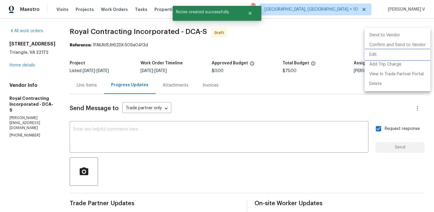
click at [157, 44] on div at bounding box center [217, 106] width 434 height 212
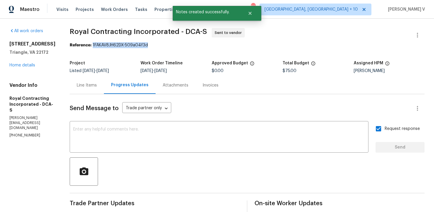
drag, startPoint x: 100, startPoint y: 45, endPoint x: 232, endPoint y: 45, distance: 132.3
click at [232, 45] on div "Reference: 1FAKAV8JH62DX-509a04f3d" at bounding box center [247, 45] width 355 height 6
copy div "1FAKAV8JH62DX-509a04f3d"
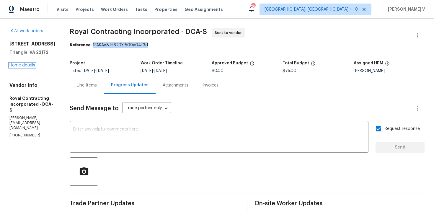
click at [26, 67] on link "Home details" at bounding box center [22, 65] width 26 height 4
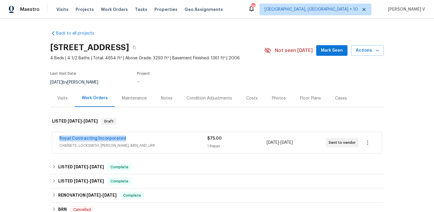
drag, startPoint x: 55, startPoint y: 137, endPoint x: 196, endPoint y: 135, distance: 140.6
click at [197, 137] on div "Royal Contracting Incorporated CABINETS, LOCKSMITH, HANDYMAN, BRN_AND_LRR $75.0…" at bounding box center [217, 142] width 330 height 21
copy link "Royal Contracting Incorporated"
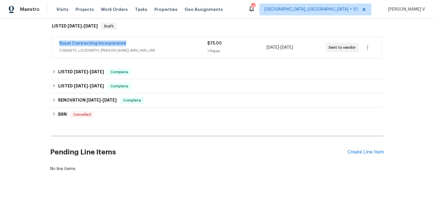
copy link "Royal Contracting Incorporated"
click at [90, 41] on link "Royal Contracting Incorporated" at bounding box center [92, 43] width 67 height 4
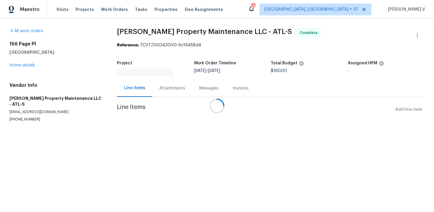
click at [160, 79] on div at bounding box center [217, 106] width 434 height 212
click at [159, 86] on div at bounding box center [217, 106] width 434 height 212
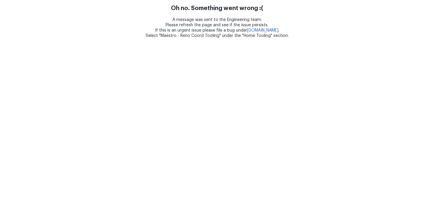
click at [159, 38] on html "Oh no. Something went wrong :( A message was sent to the Engineering team. Plea…" at bounding box center [217, 19] width 434 height 38
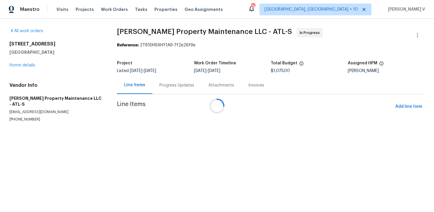
click at [162, 82] on div at bounding box center [217, 106] width 434 height 212
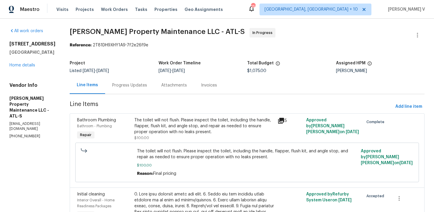
click at [162, 82] on div "Attachments" at bounding box center [174, 85] width 40 height 17
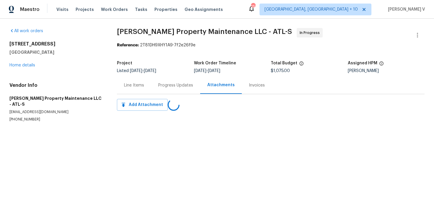
click at [162, 82] on div "Progress Updates" at bounding box center [175, 85] width 49 height 17
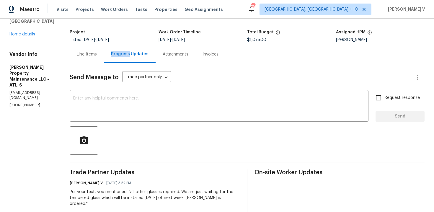
scroll to position [21, 0]
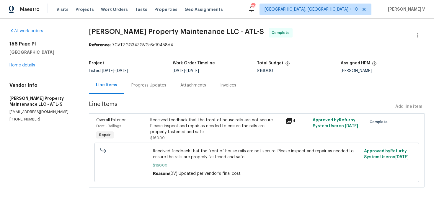
click at [148, 87] on div "Progress Updates" at bounding box center [148, 85] width 35 height 6
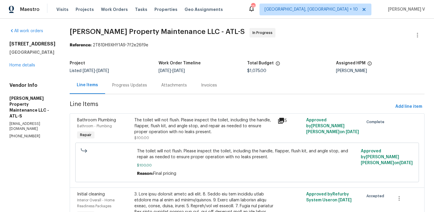
click at [140, 72] on div "Listed [DATE] - [DATE]" at bounding box center [114, 71] width 89 height 4
click at [133, 87] on div "Progress Updates" at bounding box center [129, 85] width 35 height 6
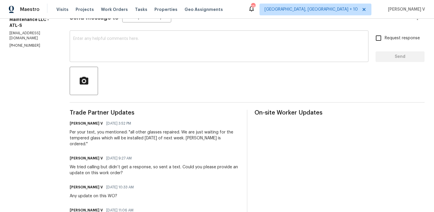
scroll to position [69, 0]
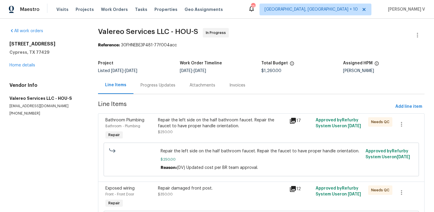
click at [145, 86] on div "Progress Updates" at bounding box center [158, 85] width 35 height 6
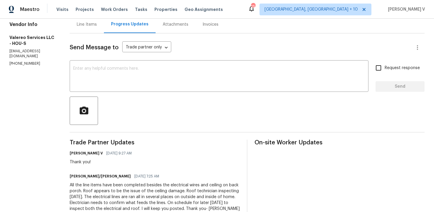
scroll to position [118, 0]
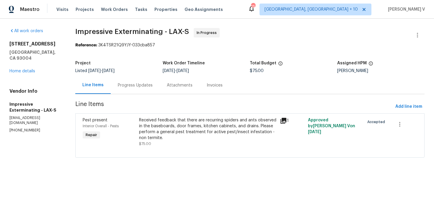
click at [136, 83] on div "Progress Updates" at bounding box center [135, 85] width 35 height 6
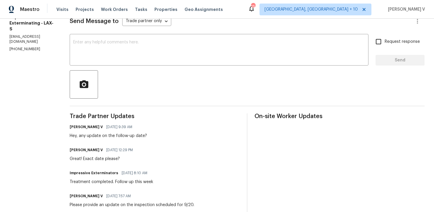
scroll to position [151, 0]
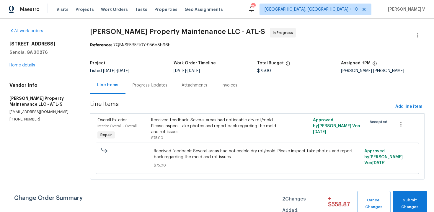
click at [129, 103] on span "Line Items" at bounding box center [241, 106] width 303 height 11
click at [142, 93] on div "Progress Updates" at bounding box center [150, 85] width 49 height 17
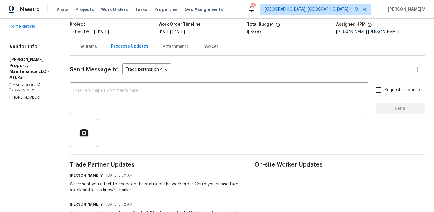
scroll to position [79, 0]
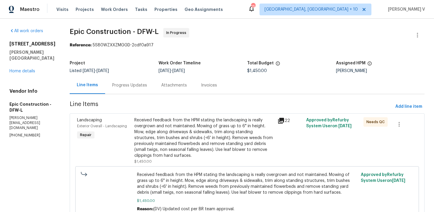
click at [130, 87] on div "Progress Updates" at bounding box center [129, 85] width 35 height 6
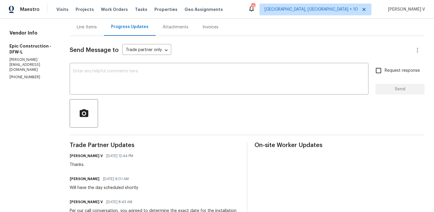
scroll to position [94, 0]
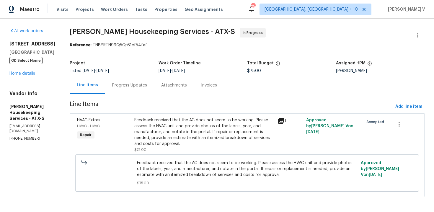
click at [140, 77] on div "Progress Updates" at bounding box center [129, 85] width 49 height 17
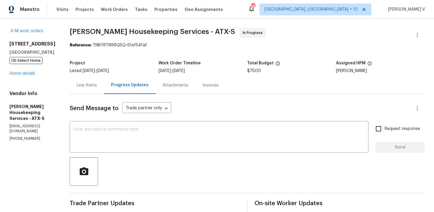
scroll to position [84, 0]
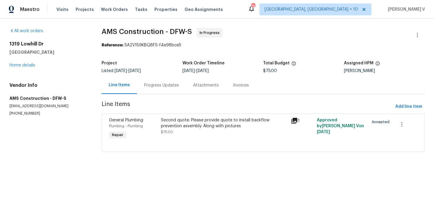
click at [150, 89] on div "Progress Updates" at bounding box center [161, 85] width 49 height 17
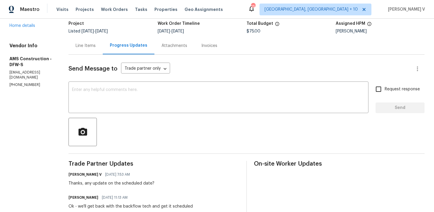
scroll to position [93, 0]
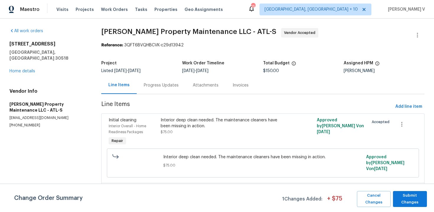
click at [157, 85] on div "Progress Updates" at bounding box center [161, 85] width 35 height 6
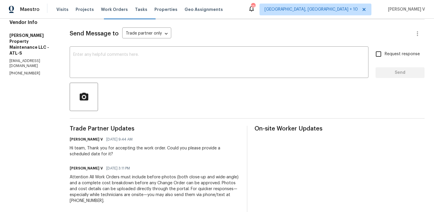
scroll to position [124, 0]
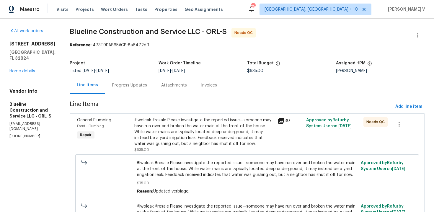
click at [147, 87] on div "Progress Updates" at bounding box center [129, 85] width 35 height 6
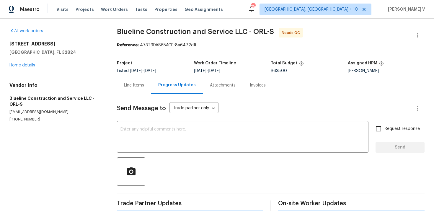
click at [151, 87] on div "Progress Updates" at bounding box center [177, 85] width 52 height 17
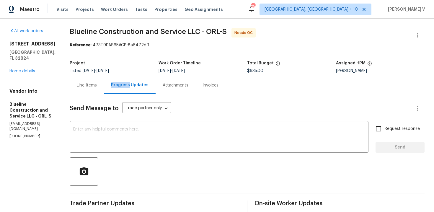
click at [96, 78] on div "Line Items" at bounding box center [87, 85] width 34 height 17
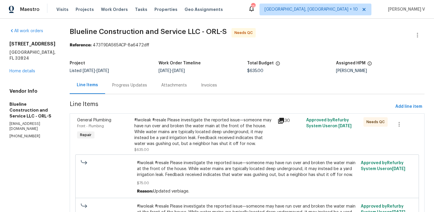
click at [207, 121] on div "#lwoleak #resale Please investigate the reported issue—someone may have run ove…" at bounding box center [204, 132] width 140 height 30
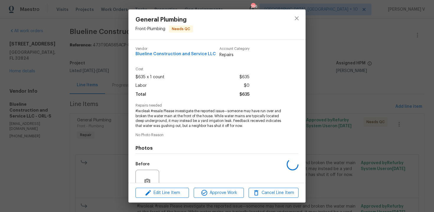
scroll to position [55, 0]
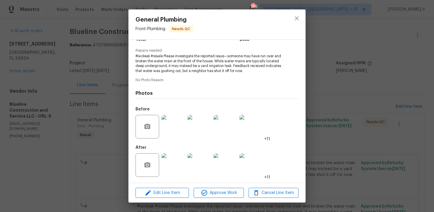
click at [95, 136] on div "General Plumbing Front - Plumbing Needs QC Vendor Blueline Construction and Ser…" at bounding box center [217, 106] width 434 height 212
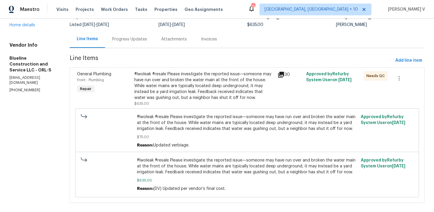
scroll to position [31, 0]
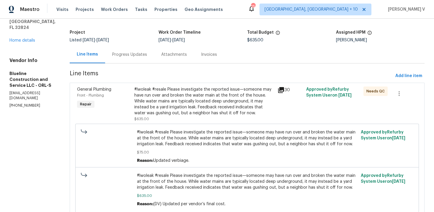
click at [181, 108] on div "#lwoleak #resale Please investigate the reported issue—someone may have run ove…" at bounding box center [204, 102] width 140 height 30
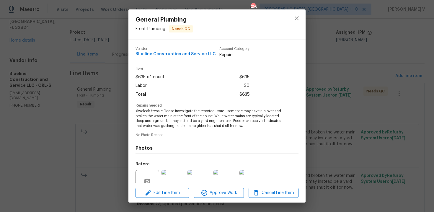
scroll to position [55, 0]
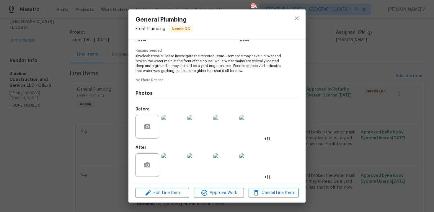
click at [175, 155] on img at bounding box center [174, 165] width 24 height 24
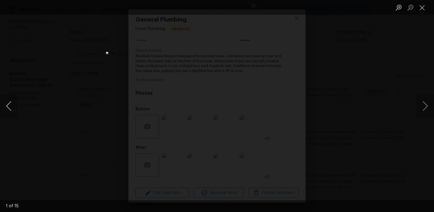
click at [7, 108] on button "Previous image" at bounding box center [9, 106] width 18 height 24
click at [7, 113] on button "Previous image" at bounding box center [9, 106] width 18 height 24
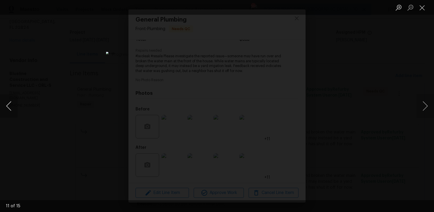
click at [7, 113] on button "Previous image" at bounding box center [9, 106] width 18 height 24
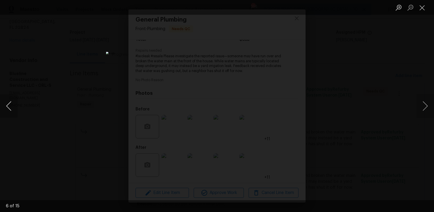
click at [7, 113] on button "Previous image" at bounding box center [9, 106] width 18 height 24
click at [33, 89] on div "Lightbox" at bounding box center [217, 106] width 434 height 212
click at [49, 86] on div "Lightbox" at bounding box center [217, 106] width 434 height 212
click at [102, 52] on div "Lightbox" at bounding box center [217, 106] width 434 height 212
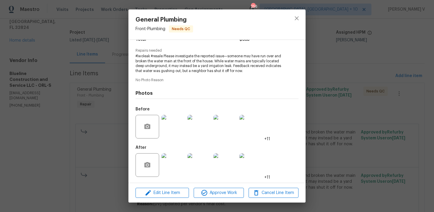
scroll to position [0, 0]
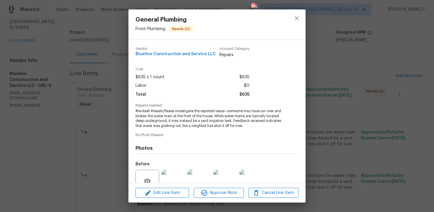
click at [75, 89] on div "General Plumbing Front - Plumbing Needs QC Vendor Blueline Construction and Ser…" at bounding box center [217, 106] width 434 height 212
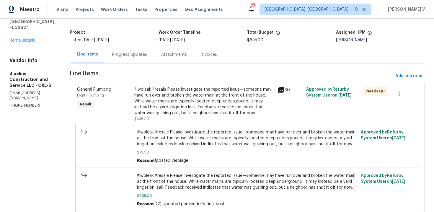
click at [142, 58] on div "Progress Updates" at bounding box center [129, 54] width 49 height 17
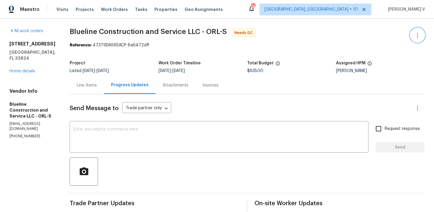
click at [416, 33] on icon "button" at bounding box center [417, 35] width 7 height 7
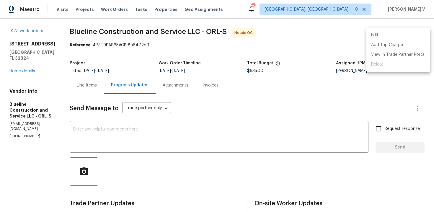
click at [416, 33] on li "Edit" at bounding box center [399, 35] width 64 height 10
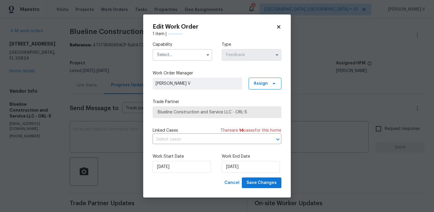
click at [188, 61] on div "Capability Type Feedback" at bounding box center [217, 51] width 129 height 29
click at [164, 71] on label "Work Order Manager" at bounding box center [217, 73] width 129 height 6
click at [191, 50] on input "text" at bounding box center [183, 55] width 60 height 12
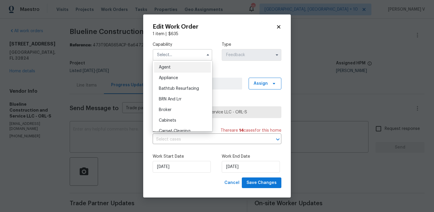
click at [166, 65] on span "Agent" at bounding box center [165, 67] width 12 height 4
type input "Agent"
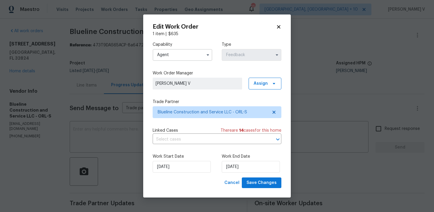
click at [189, 160] on label "Work Start Date" at bounding box center [183, 157] width 60 height 6
click at [184, 164] on input "19/09/2025" at bounding box center [182, 167] width 58 height 12
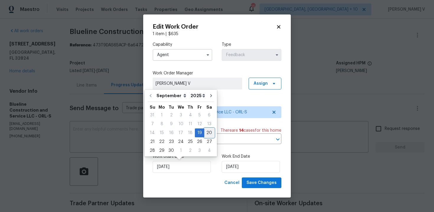
click at [204, 133] on div "20" at bounding box center [209, 133] width 10 height 8
type input "20/09/2025"
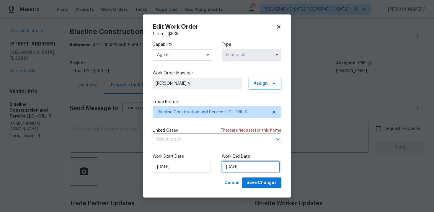
click at [240, 165] on input "22/09/2025" at bounding box center [251, 167] width 58 height 12
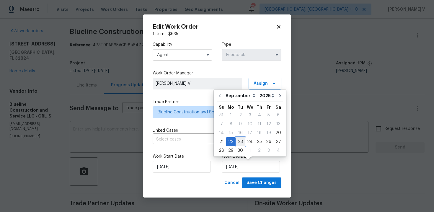
click at [239, 141] on div "23" at bounding box center [240, 142] width 9 height 8
type input "23/09/2025"
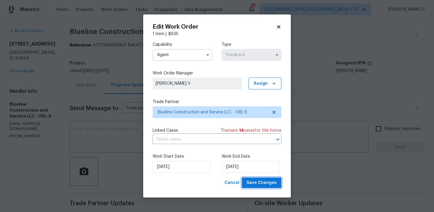
click at [257, 184] on span "Save Changes" at bounding box center [262, 182] width 30 height 7
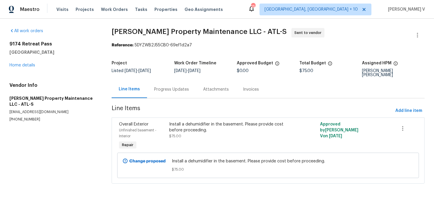
click at [169, 89] on div "Progress Updates" at bounding box center [171, 89] width 49 height 17
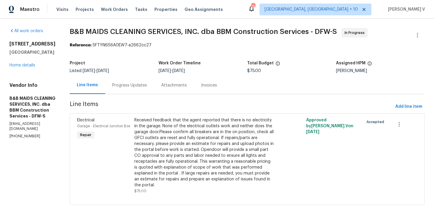
click at [154, 89] on div "Progress Updates" at bounding box center [129, 85] width 49 height 17
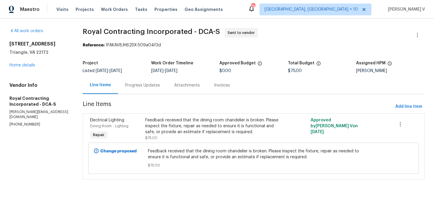
click at [136, 90] on div "Progress Updates" at bounding box center [142, 85] width 49 height 17
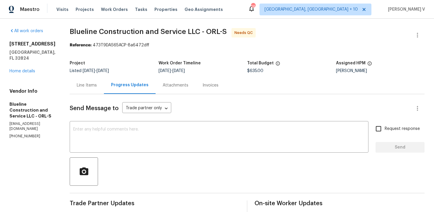
click at [104, 85] on div "Line Items" at bounding box center [87, 85] width 34 height 17
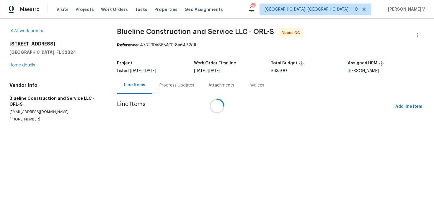
click at [159, 85] on div "Progress Updates" at bounding box center [176, 85] width 49 height 17
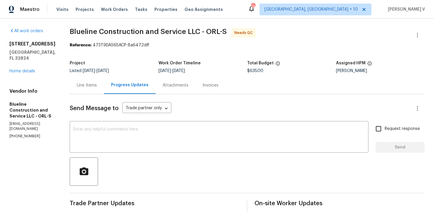
click at [96, 92] on div "Line Items" at bounding box center [87, 85] width 34 height 17
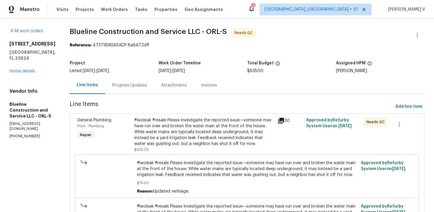
click at [191, 121] on div "#lwoleak #resale Please investigate the reported issue—someone may have run ove…" at bounding box center [204, 132] width 140 height 30
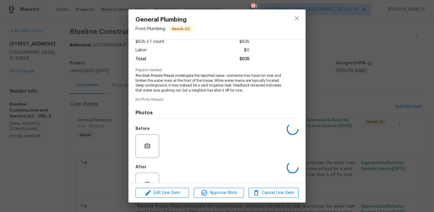
scroll to position [55, 0]
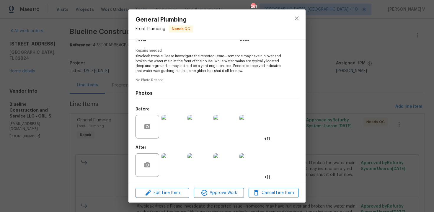
click at [81, 58] on div "General Plumbing Front - Plumbing Needs QC Vendor Blueline Construction and Ser…" at bounding box center [217, 106] width 434 height 212
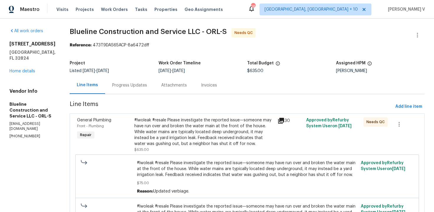
click at [195, 118] on div "#lwoleak #resale Please investigate the reported issue—someone may have run ove…" at bounding box center [204, 132] width 140 height 30
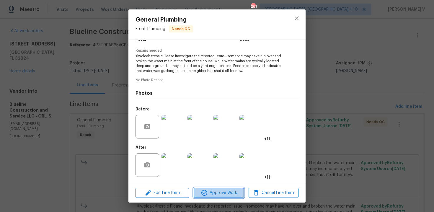
click at [230, 188] on button "Approve Work" at bounding box center [219, 193] width 50 height 10
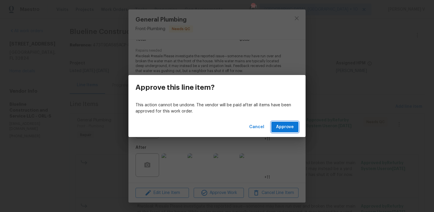
click at [291, 128] on span "Approve" at bounding box center [285, 126] width 18 height 7
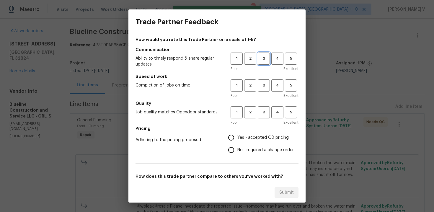
click at [265, 61] on span "3" at bounding box center [263, 58] width 11 height 7
click at [268, 78] on h5 "Speed of work" at bounding box center [217, 77] width 163 height 6
click at [264, 86] on span "3" at bounding box center [263, 85] width 11 height 7
click at [263, 111] on span "3" at bounding box center [263, 112] width 11 height 7
click at [227, 149] on input "No - required a change order" at bounding box center [231, 150] width 12 height 12
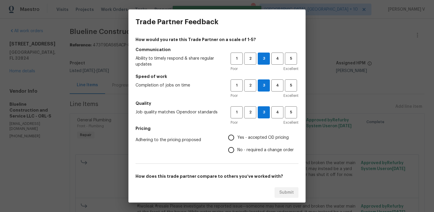
radio input "true"
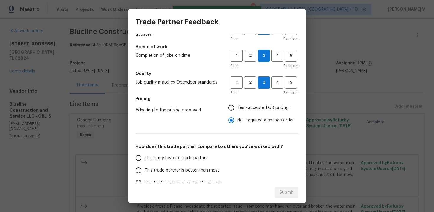
scroll to position [50, 0]
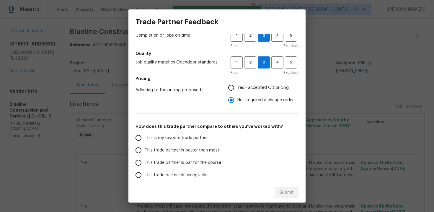
click at [193, 150] on span "This trade partner is better than most" at bounding box center [182, 150] width 75 height 6
click at [145, 150] on input "This trade partner is better than most" at bounding box center [138, 150] width 12 height 12
click at [291, 197] on button "Submit" at bounding box center [287, 192] width 24 height 11
radio input "true"
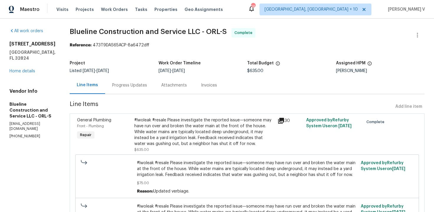
click at [128, 84] on div "Progress Updates" at bounding box center [129, 85] width 35 height 6
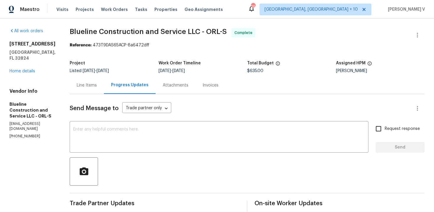
click at [132, 127] on div "x ​" at bounding box center [219, 138] width 299 height 30
paste textarea "Hey, the work order has been approved. Thanks for the job :)"
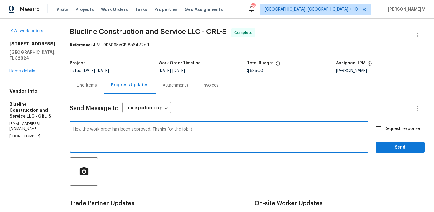
drag, startPoint x: 181, startPoint y: 129, endPoint x: 310, endPoint y: 132, distance: 129.1
click at [310, 132] on textarea "Hey, the work order has been approved. Thanks for the job :)" at bounding box center [219, 137] width 292 height 21
type textarea "Hey, the work order has been approved. Thanks"
click at [402, 149] on span "Send" at bounding box center [400, 147] width 40 height 7
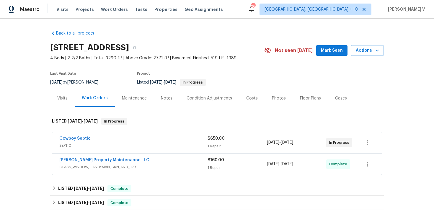
click at [161, 161] on div "Glen Property Maintenance LLC" at bounding box center [133, 160] width 148 height 7
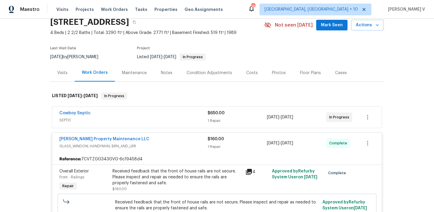
scroll to position [33, 0]
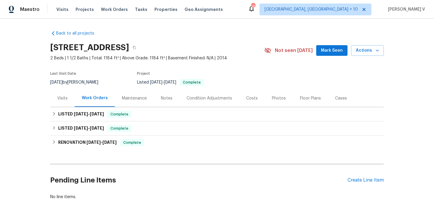
scroll to position [28, 0]
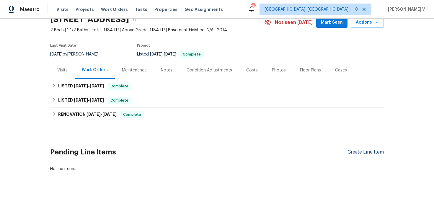
click at [361, 154] on div "Create Line Item" at bounding box center [366, 152] width 36 height 6
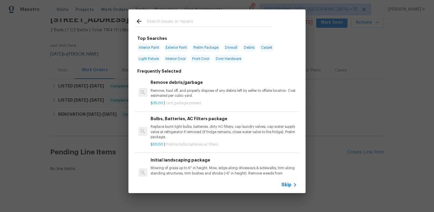
click at [282, 188] on div "Skip" at bounding box center [289, 184] width 17 height 7
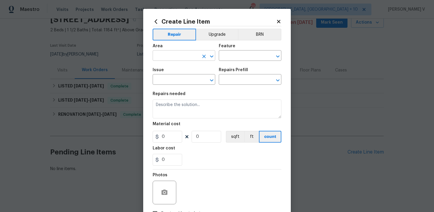
click at [169, 59] on input "text" at bounding box center [176, 56] width 46 height 9
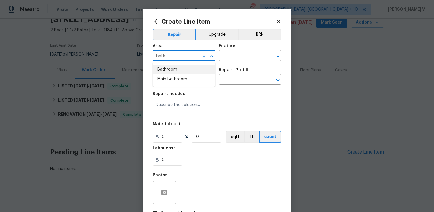
click at [171, 77] on li "Main Bathroom" at bounding box center [184, 79] width 63 height 10
drag, startPoint x: 166, startPoint y: 56, endPoint x: 127, endPoint y: 56, distance: 39.0
click at [128, 56] on div "Create Line Item Repair Upgrade BRN Area Main Bathroom ​ Feature ​ Issue ​ Repa…" at bounding box center [217, 106] width 434 height 212
click at [157, 71] on li "Bathroom" at bounding box center [184, 70] width 63 height 10
type input "Bathroom"
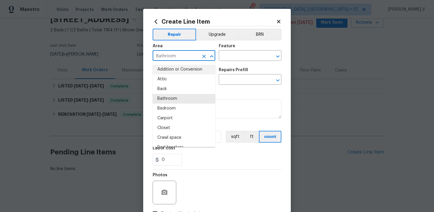
click at [242, 49] on div "Feature" at bounding box center [250, 48] width 63 height 8
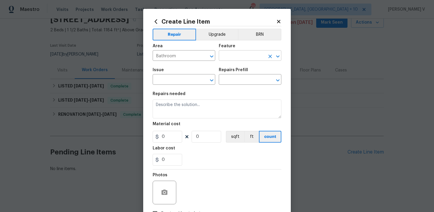
click at [234, 53] on input "text" at bounding box center [242, 56] width 46 height 9
click at [242, 81] on li "Shower" at bounding box center [250, 84] width 63 height 10
type input "Shower"
click at [178, 76] on input "text" at bounding box center [176, 80] width 46 height 9
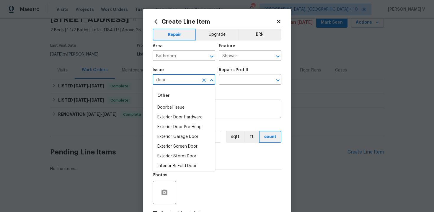
scroll to position [41, 0]
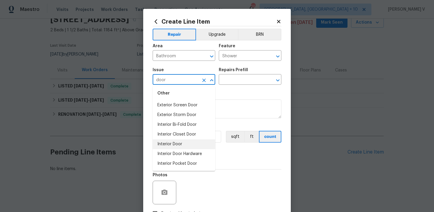
click at [169, 142] on li "Interior Door" at bounding box center [184, 144] width 63 height 10
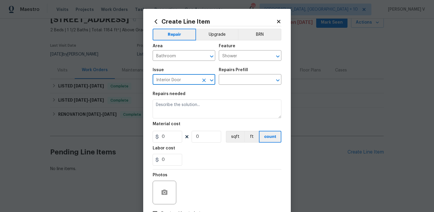
type input "Interior Door"
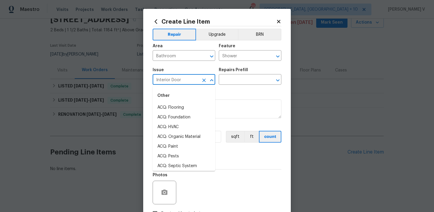
scroll to position [19, 0]
click at [223, 79] on input "text" at bounding box center [242, 80] width 46 height 9
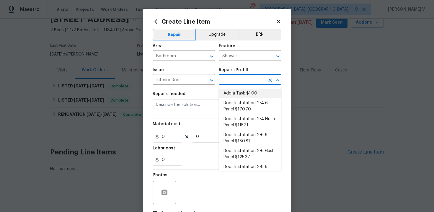
click at [232, 91] on li "Add a Task $1.00" at bounding box center [250, 94] width 63 height 10
type input "Interior Door"
type input "Add a Task $1.00"
type textarea "HPM to detail"
type input "1"
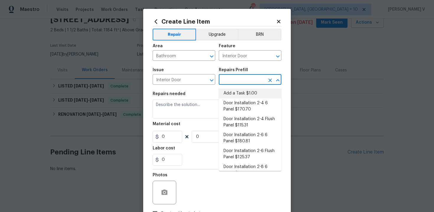
type input "1"
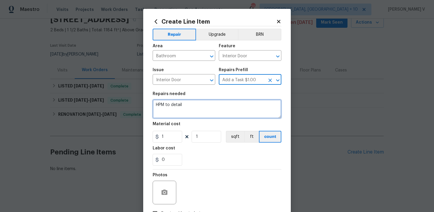
click at [194, 111] on textarea "HPM to detail" at bounding box center [217, 109] width 129 height 19
paste textarea "The metal trim/frame on the front side of the shower door appears to be detache…"
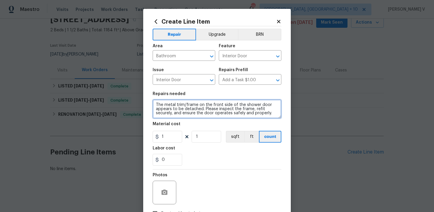
type textarea "The metal trim/frame on the front side of the shower door appears to be detache…"
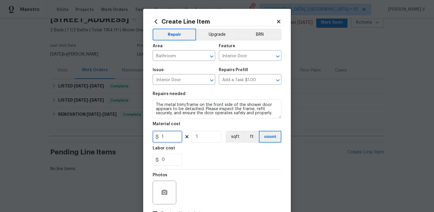
click at [167, 142] on input "1" at bounding box center [168, 137] width 30 height 12
type input "75"
click at [163, 191] on icon "button" at bounding box center [165, 192] width 6 height 5
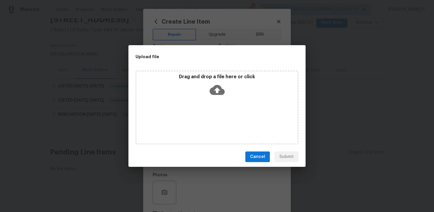
click at [219, 83] on icon at bounding box center [217, 89] width 15 height 15
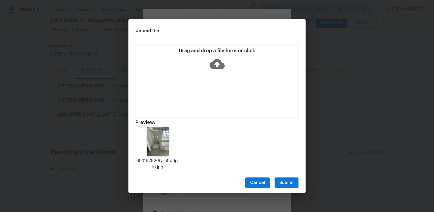
click at [279, 185] on button "Submit" at bounding box center [287, 183] width 24 height 11
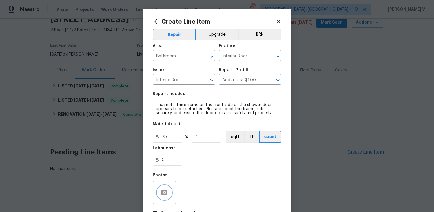
scroll to position [43, 0]
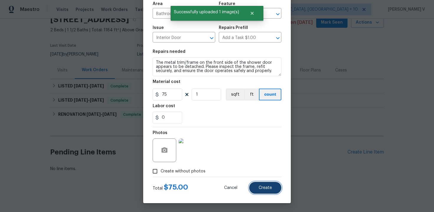
click at [264, 190] on span "Create" at bounding box center [265, 188] width 13 height 4
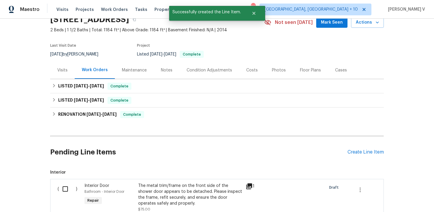
click at [60, 190] on input "checkbox" at bounding box center [67, 189] width 17 height 12
checkbox input "true"
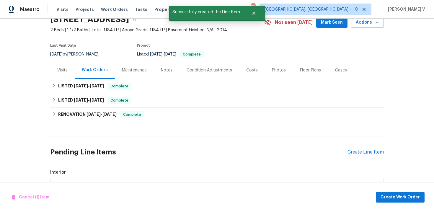
scroll to position [107, 0]
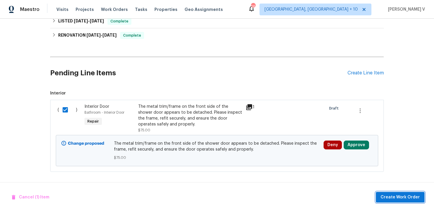
click at [392, 194] on span "Create Work Order" at bounding box center [400, 197] width 39 height 7
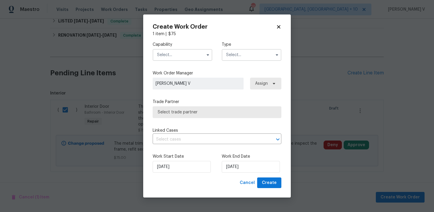
click at [181, 54] on input "text" at bounding box center [183, 55] width 60 height 12
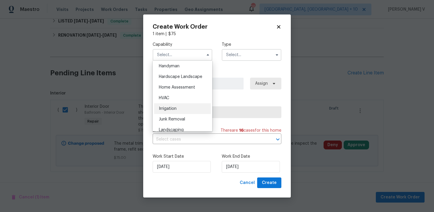
scroll to position [321, 0]
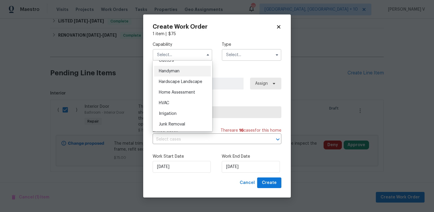
click at [175, 73] on span "Handyman" at bounding box center [169, 71] width 21 height 4
type input "Handyman"
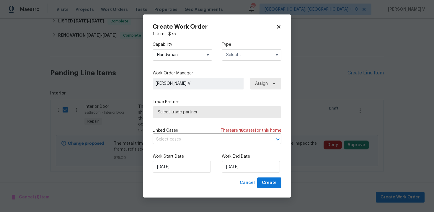
click at [244, 59] on input "text" at bounding box center [252, 55] width 60 height 12
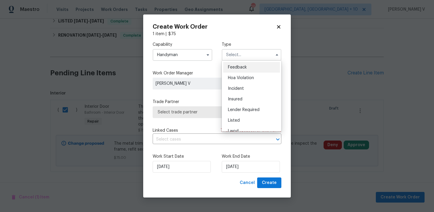
click at [231, 68] on span "Feedback" at bounding box center [237, 67] width 19 height 4
type input "Feedback"
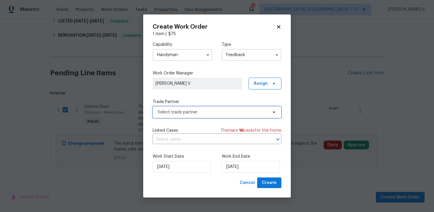
click at [201, 114] on span "Select trade partner" at bounding box center [213, 112] width 110 height 6
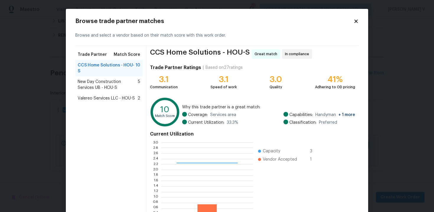
scroll to position [48, 0]
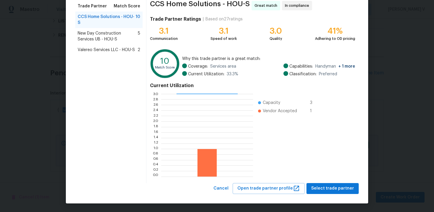
click at [111, 50] on span "Valereo Services LLC - HOU-S" at bounding box center [106, 50] width 57 height 6
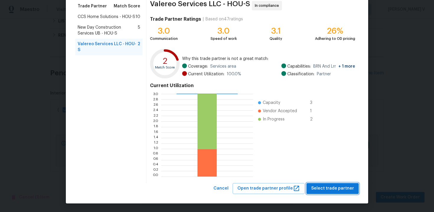
click at [333, 188] on span "Select trade partner" at bounding box center [332, 188] width 43 height 7
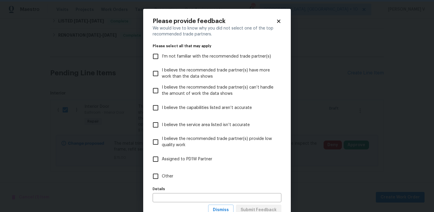
scroll to position [0, 0]
click at [229, 180] on label "Other" at bounding box center [212, 176] width 127 height 17
click at [162, 180] on input "Other" at bounding box center [155, 176] width 12 height 12
checkbox input "true"
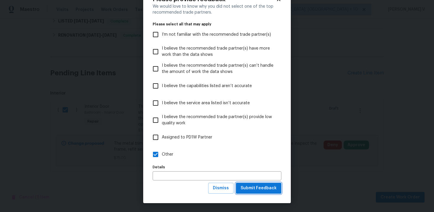
click at [249, 192] on button "Submit Feedback" at bounding box center [258, 188] width 45 height 11
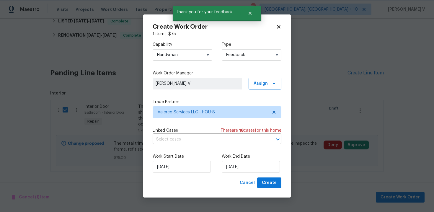
scroll to position [0, 0]
click at [240, 161] on input "23/09/2025" at bounding box center [251, 167] width 58 height 12
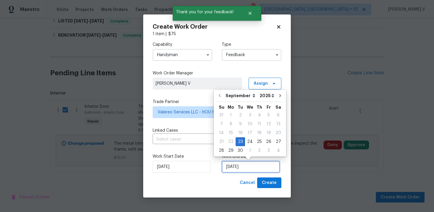
click at [240, 161] on input "23/09/2025" at bounding box center [251, 167] width 58 height 12
click at [255, 143] on div "25" at bounding box center [259, 142] width 9 height 8
type input "25/09/2025"
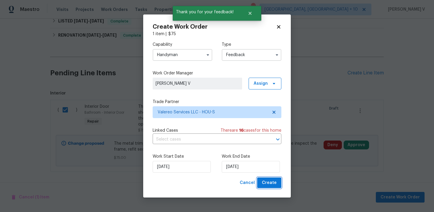
click at [266, 185] on span "Create" at bounding box center [269, 182] width 15 height 7
checkbox input "false"
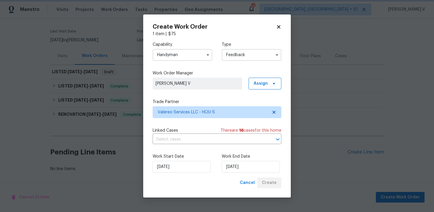
scroll to position [42, 0]
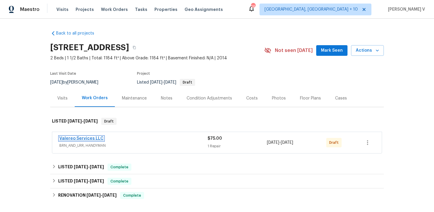
click at [72, 137] on link "Valereo Services LLC" at bounding box center [81, 138] width 44 height 4
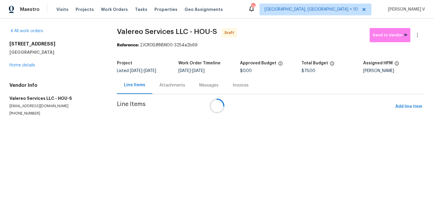
click at [154, 91] on div at bounding box center [217, 106] width 434 height 212
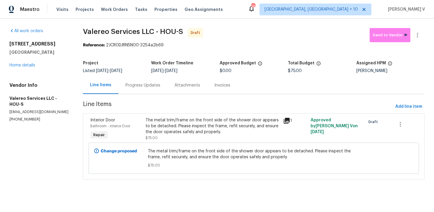
click at [154, 91] on div "Progress Updates" at bounding box center [142, 85] width 49 height 17
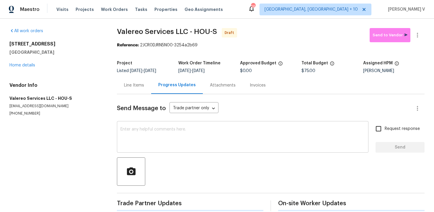
click at [162, 134] on textarea at bounding box center [243, 137] width 245 height 21
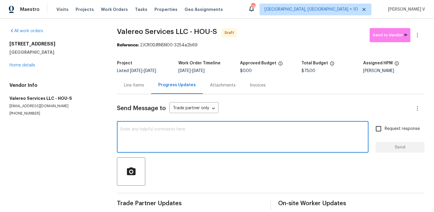
paste textarea "Hi this is Divya with Opendoor. I’m confirming you received the WO for the prop…"
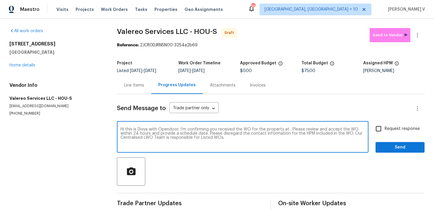
click at [288, 132] on textarea "Hi this is Divya with Opendoor. I’m confirming you received the WO for the prop…" at bounding box center [243, 137] width 245 height 21
click at [288, 130] on textarea "Hi this is Divya with Opendoor. I’m confirming you received the WO for the prop…" at bounding box center [243, 137] width 245 height 21
paste textarea "[STREET_ADDRESS]"
type textarea "Hi this is Divya with Opendoor. I’m confirming you received the WO for the prop…"
click at [371, 132] on div "Hi this is Divya with Opendoor. I’m confirming you received the WO for the prop…" at bounding box center [271, 138] width 308 height 30
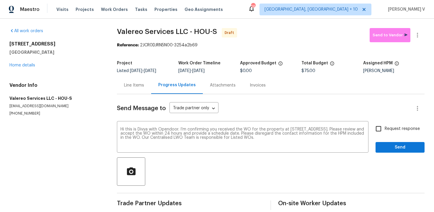
click at [383, 132] on input "Request response" at bounding box center [378, 129] width 12 height 12
checkbox input "true"
click at [388, 147] on span "Send" at bounding box center [400, 147] width 40 height 7
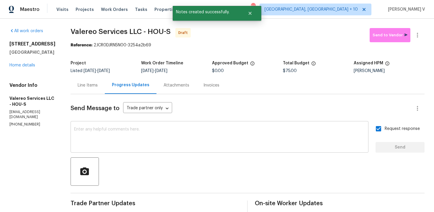
click at [132, 141] on textarea at bounding box center [219, 137] width 291 height 21
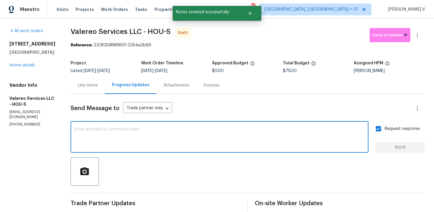
paste textarea "Attention All Work Orders must include before-photos (both close-up and wide-an…"
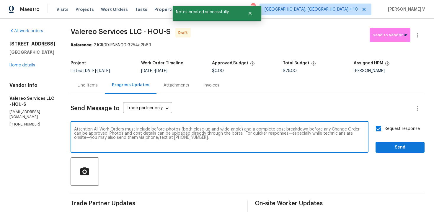
type textarea "Attention All Work Orders must include before-photos (both close-up and wide-an…"
click at [392, 151] on button "Send" at bounding box center [400, 147] width 49 height 11
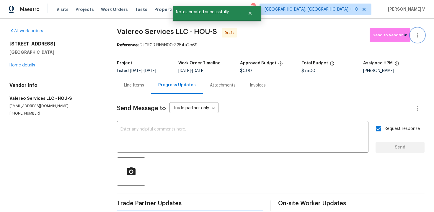
click at [415, 35] on icon "button" at bounding box center [417, 35] width 7 height 7
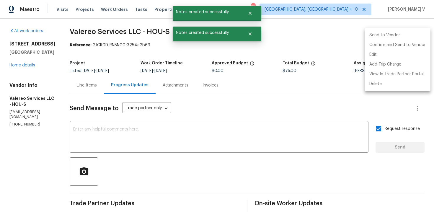
click at [396, 42] on li "Confirm and Send to Vendor" at bounding box center [398, 45] width 66 height 10
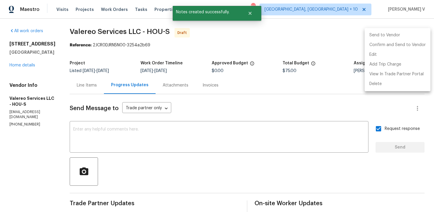
click at [113, 45] on div at bounding box center [217, 106] width 434 height 212
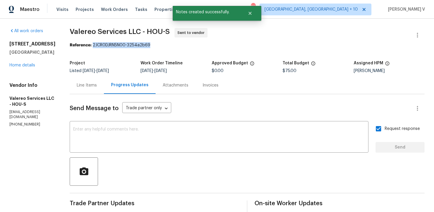
drag, startPoint x: 90, startPoint y: 46, endPoint x: 194, endPoint y: 46, distance: 103.7
click at [194, 46] on div "Reference: 2JCR0DJRN5N00-3254a2b69" at bounding box center [247, 45] width 355 height 6
copy div "2JCR0DJRN5N00-3254a2b69"
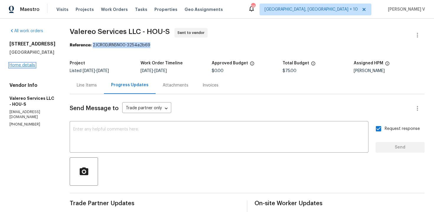
click at [29, 65] on link "Home details" at bounding box center [22, 65] width 26 height 4
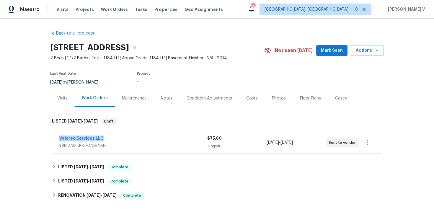
drag, startPoint x: 51, startPoint y: 136, endPoint x: 124, endPoint y: 136, distance: 72.4
click at [123, 136] on div "Valereo Services LLC BRN_AND_LRR, HANDYMAN $75.00 1 Repair 9/23/2025 - 9/25/202…" at bounding box center [217, 143] width 334 height 25
copy link "Valereo Services LLC"
click at [83, 136] on span "Valereo Services LLC" at bounding box center [81, 139] width 44 height 6
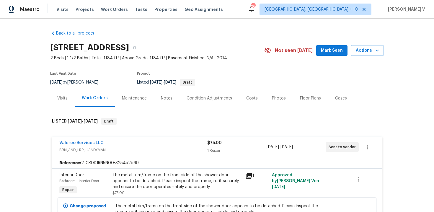
click at [81, 145] on span "Valereo Services LLC" at bounding box center [81, 143] width 44 height 6
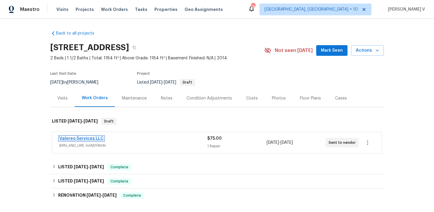
click at [84, 139] on link "Valereo Services LLC" at bounding box center [81, 138] width 44 height 4
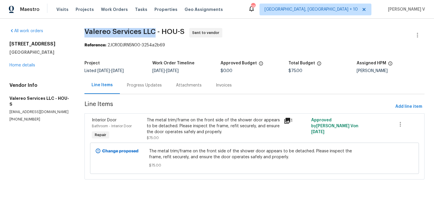
drag, startPoint x: 79, startPoint y: 30, endPoint x: 156, endPoint y: 28, distance: 76.5
click at [156, 28] on div "All work orders 3701 Main Plaza Dr Houston, TX 77025 Home details Vendor Info V…" at bounding box center [217, 108] width 434 height 178
copy span "Valereo Services LLC"
click at [129, 97] on section "Valereo Services LLC - HOU-S Sent to vendor Reference: 2JCR0DJRN5N00-3254a2b69 …" at bounding box center [254, 107] width 340 height 159
click at [139, 87] on div "Progress Updates" at bounding box center [144, 85] width 35 height 6
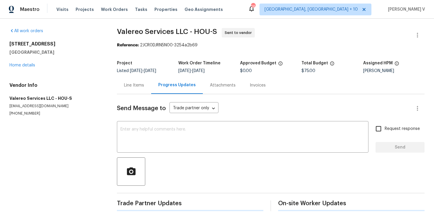
scroll to position [9, 0]
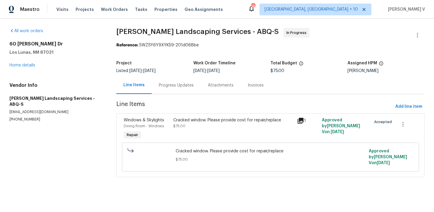
click at [178, 112] on section "[PERSON_NAME] Landscaping Services - ABQ-S In Progress Reference: 5WZSY6Y9XYK59…" at bounding box center [270, 106] width 308 height 156
click at [181, 122] on div "Cracked window. Please provide cost for repair/replace" at bounding box center [233, 120] width 120 height 6
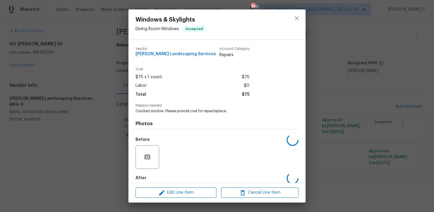
scroll to position [30, 0]
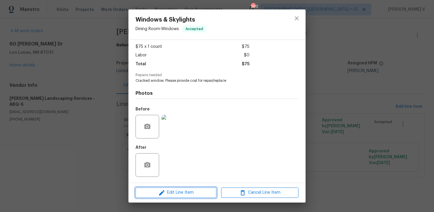
click at [170, 195] on span "Edit Line Item" at bounding box center [175, 192] width 77 height 7
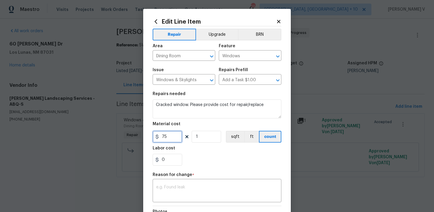
click at [171, 139] on input "75" at bounding box center [168, 137] width 30 height 12
type input "450"
click at [187, 197] on textarea at bounding box center [217, 191] width 122 height 12
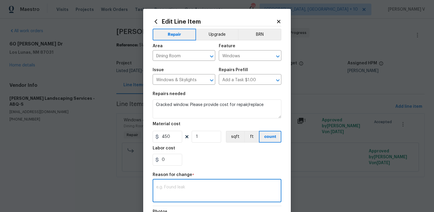
paste textarea "(DV) Updated cost per BR team approval."
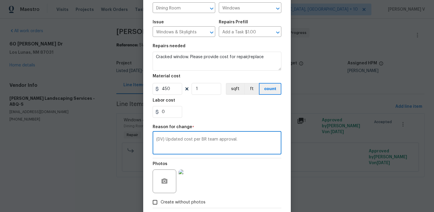
scroll to position [79, 0]
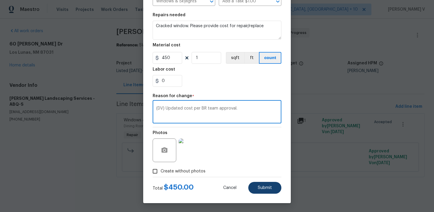
type textarea "(DV) Updated cost per BR team approval."
click at [268, 185] on button "Submit" at bounding box center [264, 188] width 33 height 12
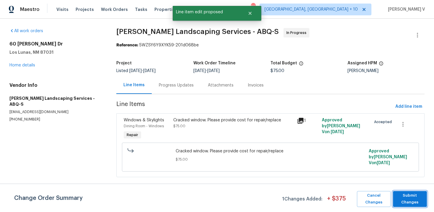
click at [417, 202] on span "Submit Changes" at bounding box center [410, 199] width 28 height 14
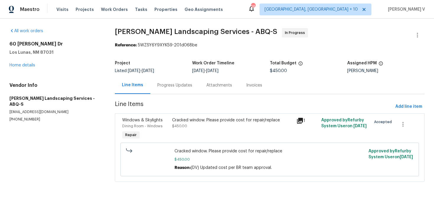
click at [164, 97] on section "[PERSON_NAME] Landscaping Services - ABQ-S In Progress Reference: 5WZSY6Y9XYK59…" at bounding box center [270, 108] width 310 height 161
click at [166, 93] on div "Progress Updates" at bounding box center [174, 85] width 49 height 17
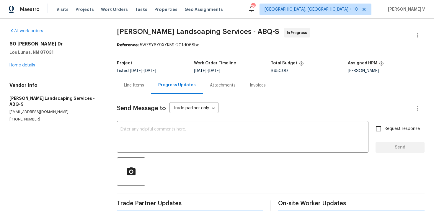
click at [166, 115] on div "Send Message to Trade partner only Trade partner only ​" at bounding box center [264, 108] width 294 height 14
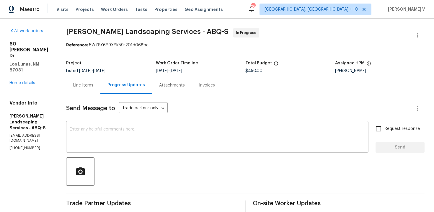
click at [159, 127] on textarea at bounding box center [217, 137] width 295 height 21
paste textarea "Hey, this is approved; we have updated the cost to $. Please let us know the co…"
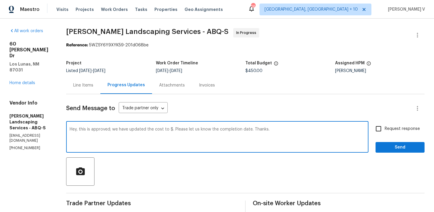
click at [187, 128] on textarea "Hey, this is approved; we have updated the cost to $. Please let us know the co…" at bounding box center [217, 137] width 295 height 21
type textarea "Hey, this is approved; we have updated the cost to $450. Please let us know the…"
drag, startPoint x: 369, startPoint y: 130, endPoint x: 380, endPoint y: 131, distance: 10.7
click at [372, 130] on div "Hey, this is approved; we have updated the cost to $450. Please let us know the…" at bounding box center [245, 138] width 359 height 30
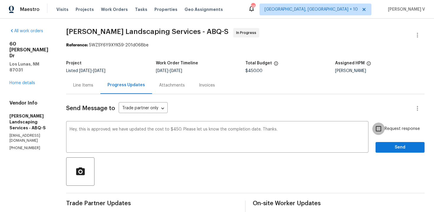
click at [380, 131] on input "Request response" at bounding box center [378, 129] width 12 height 12
checkbox input "true"
click at [383, 145] on span "Send" at bounding box center [400, 147] width 40 height 7
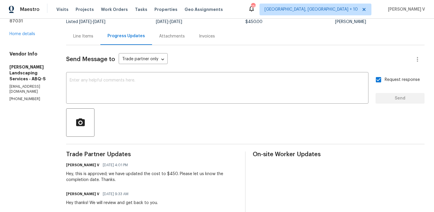
scroll to position [9, 0]
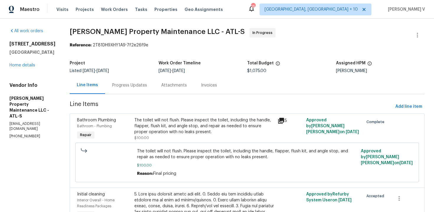
click at [130, 93] on div "Progress Updates" at bounding box center [129, 85] width 49 height 17
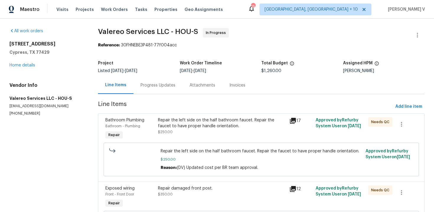
click at [172, 85] on div "Progress Updates" at bounding box center [158, 85] width 35 height 6
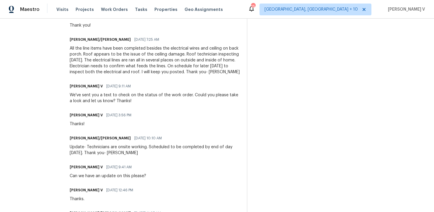
scroll to position [246, 0]
